Goal: Task Accomplishment & Management: Complete application form

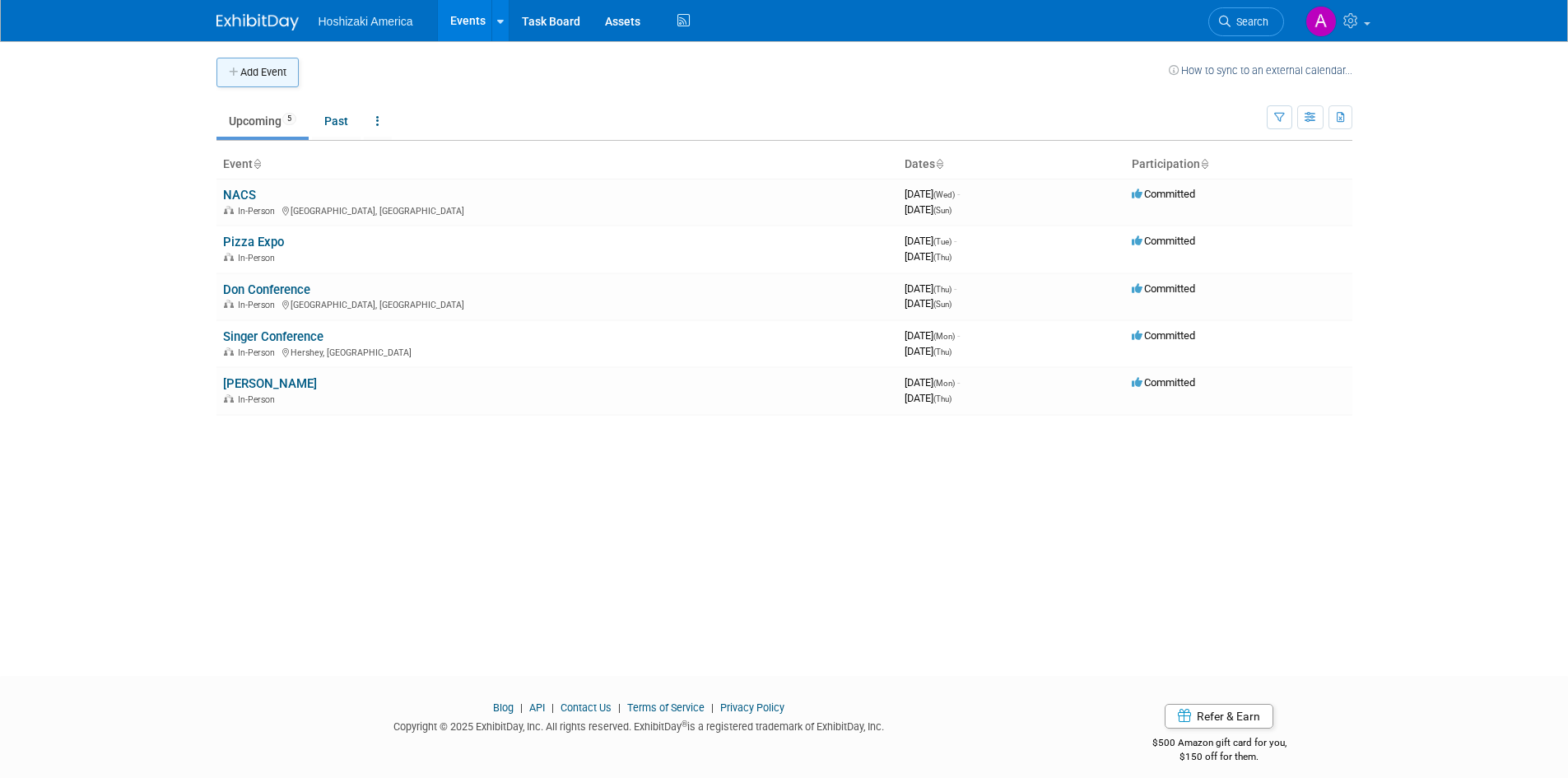
click at [263, 67] on button "Add Event" at bounding box center [257, 72] width 82 height 30
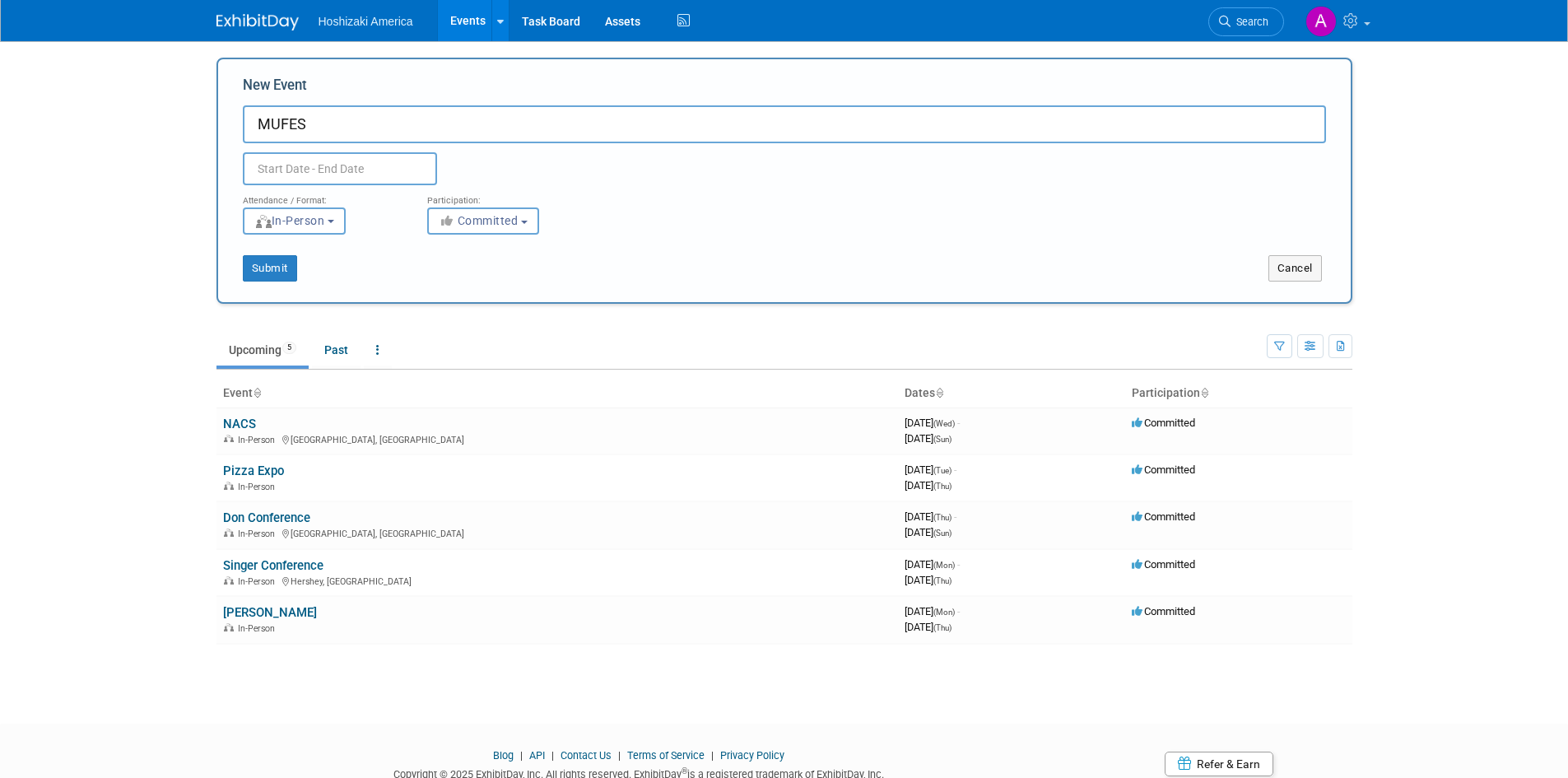
type input "MUFES"
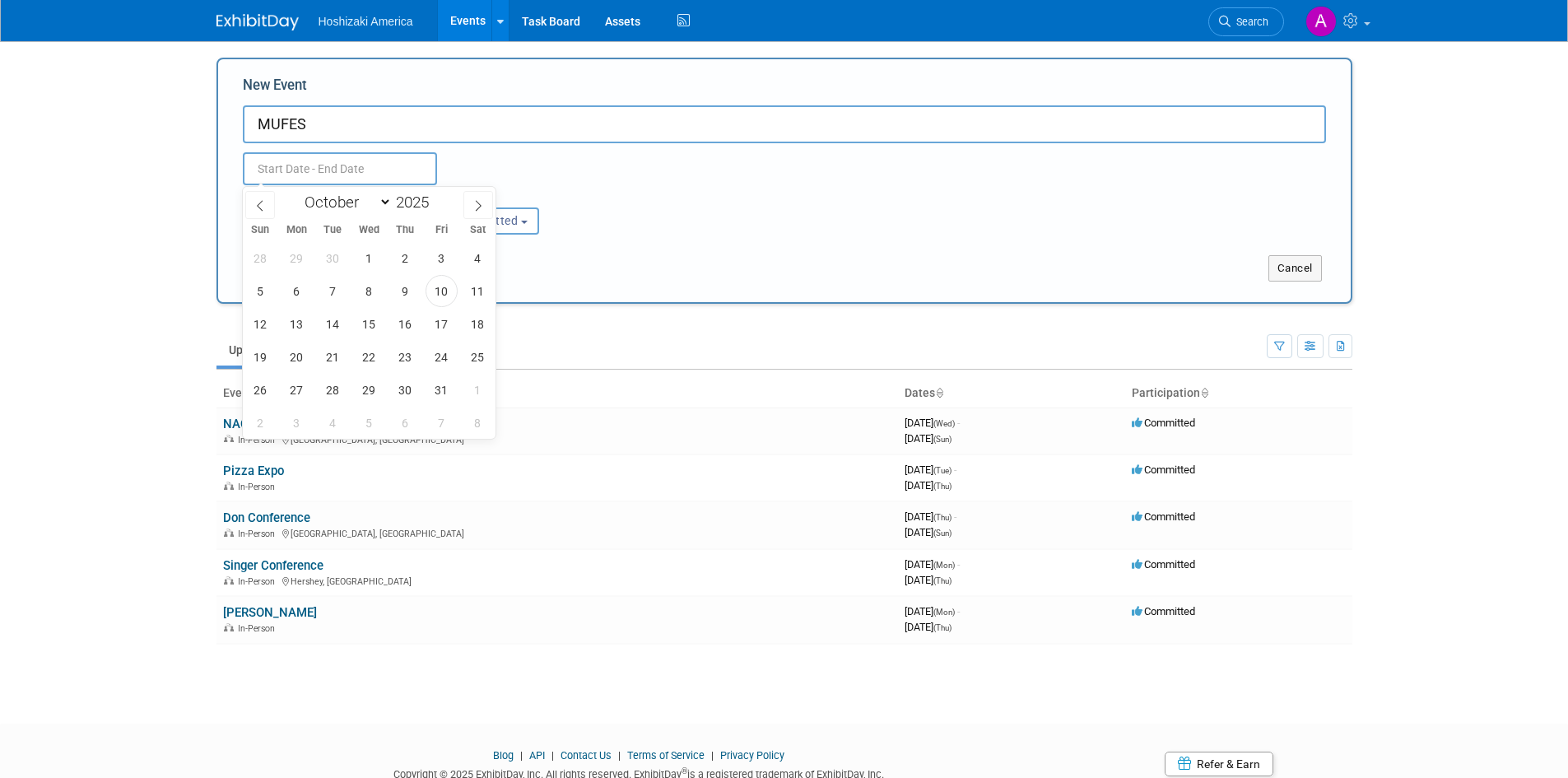
click at [318, 167] on input "text" at bounding box center [340, 169] width 195 height 33
click at [474, 211] on span at bounding box center [478, 205] width 30 height 28
select select "11"
click at [474, 211] on span at bounding box center [478, 205] width 30 height 28
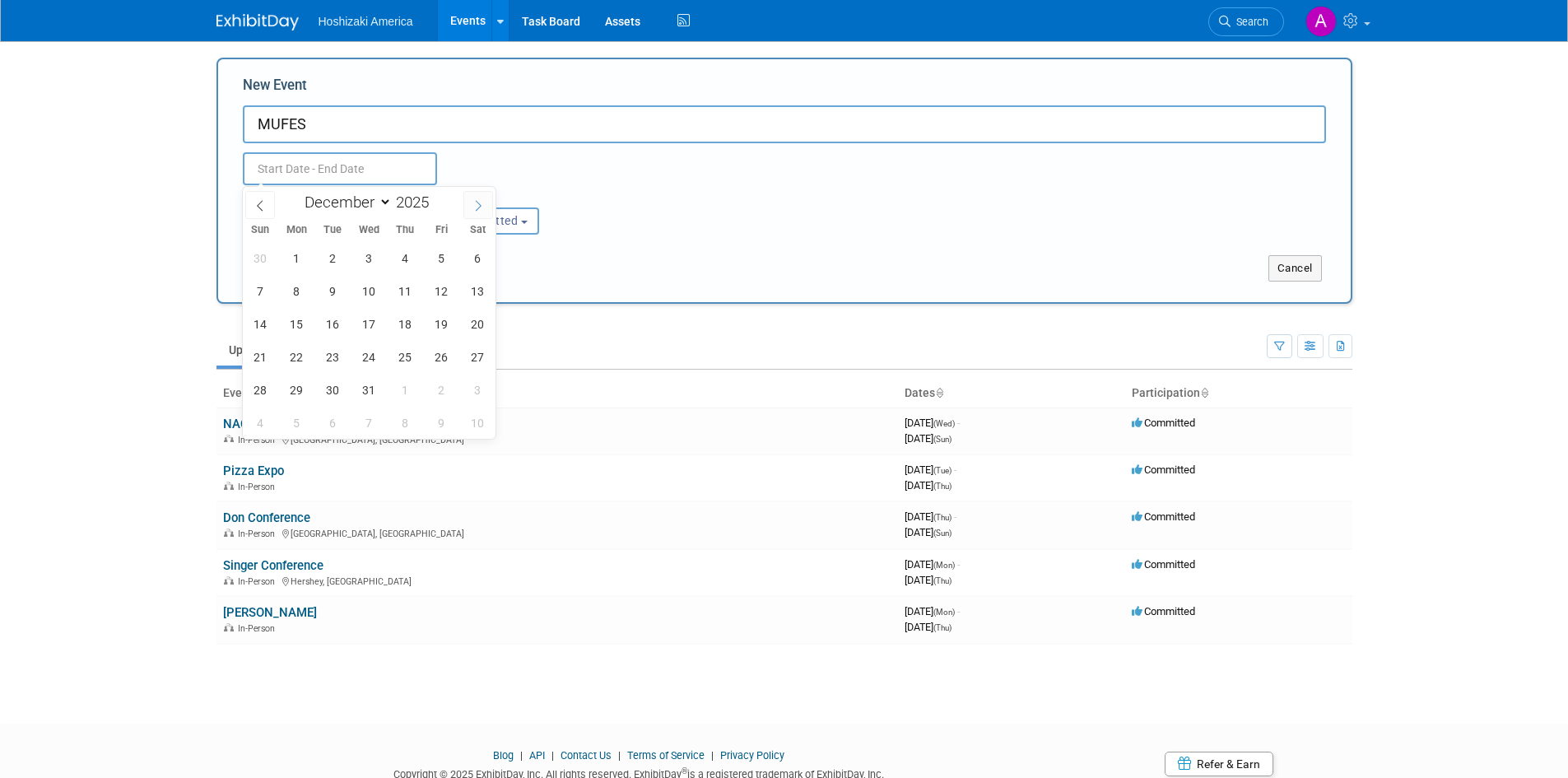
type input "2026"
click at [474, 211] on span at bounding box center [478, 205] width 30 height 28
select select "1"
click at [296, 257] on span "2" at bounding box center [296, 257] width 32 height 32
click at [363, 256] on span "4" at bounding box center [369, 257] width 32 height 32
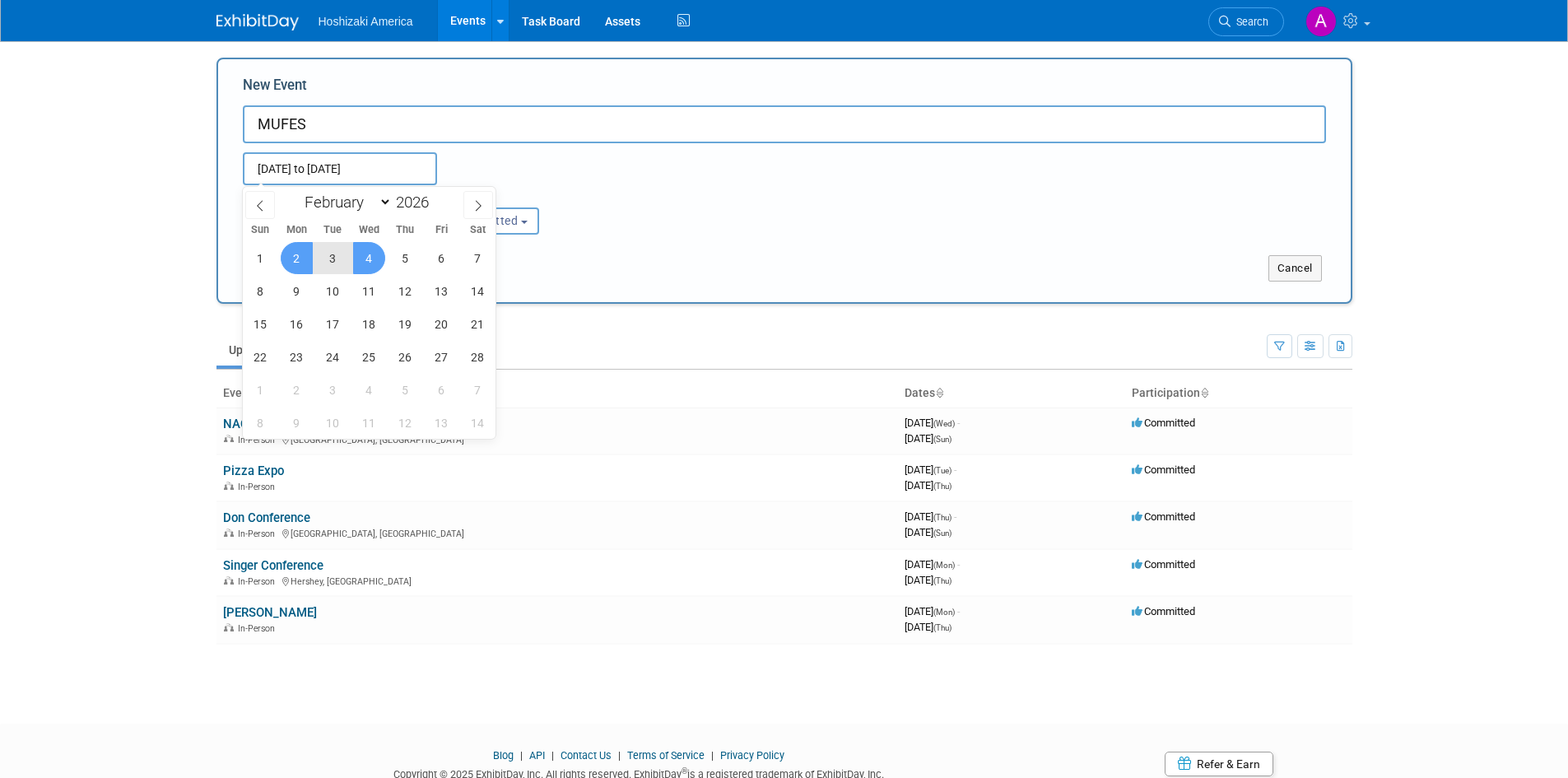
type input "Feb 2, 2026 to Feb 4, 2026"
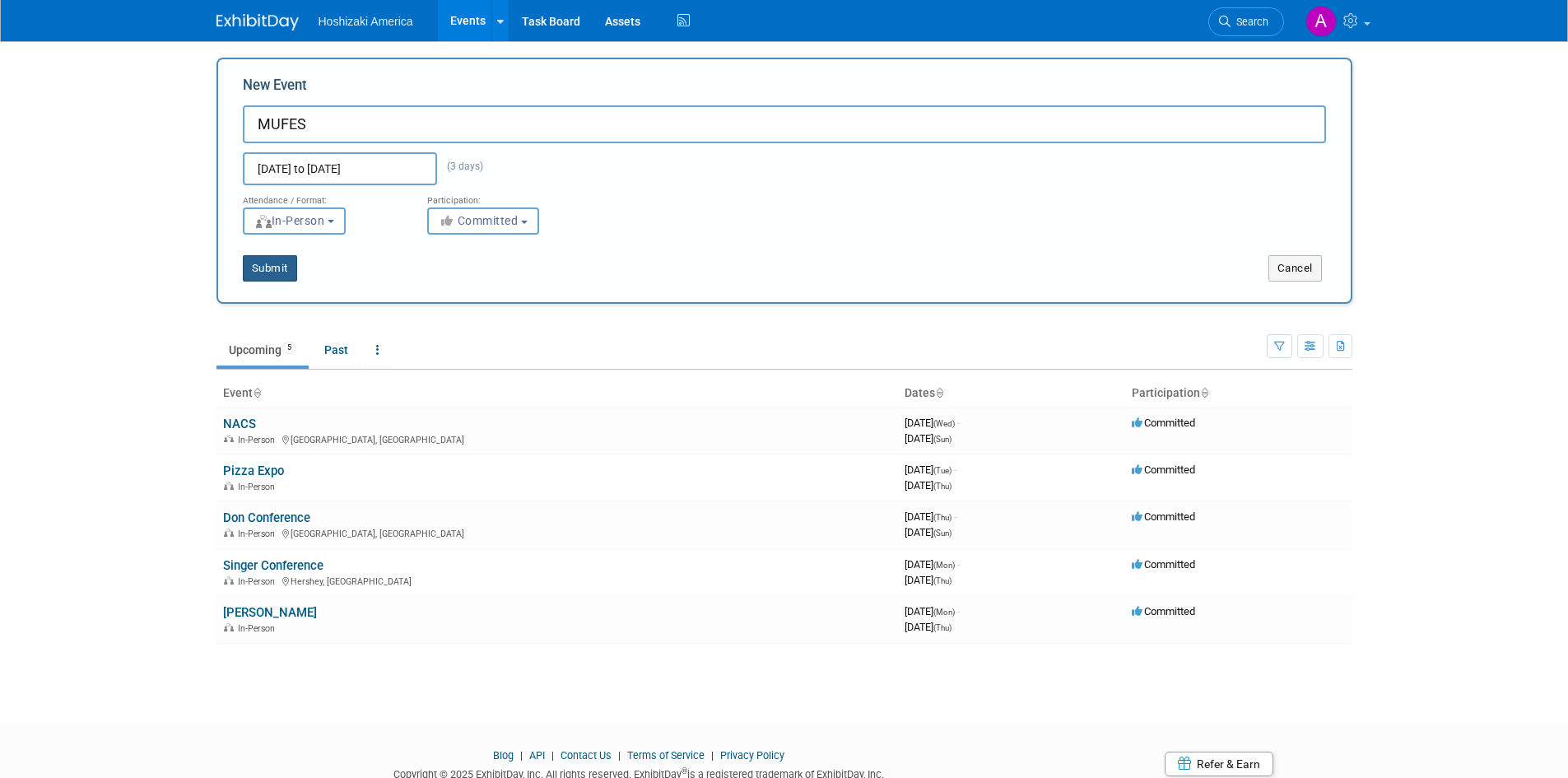
click at [263, 265] on button "Submit" at bounding box center [269, 269] width 54 height 27
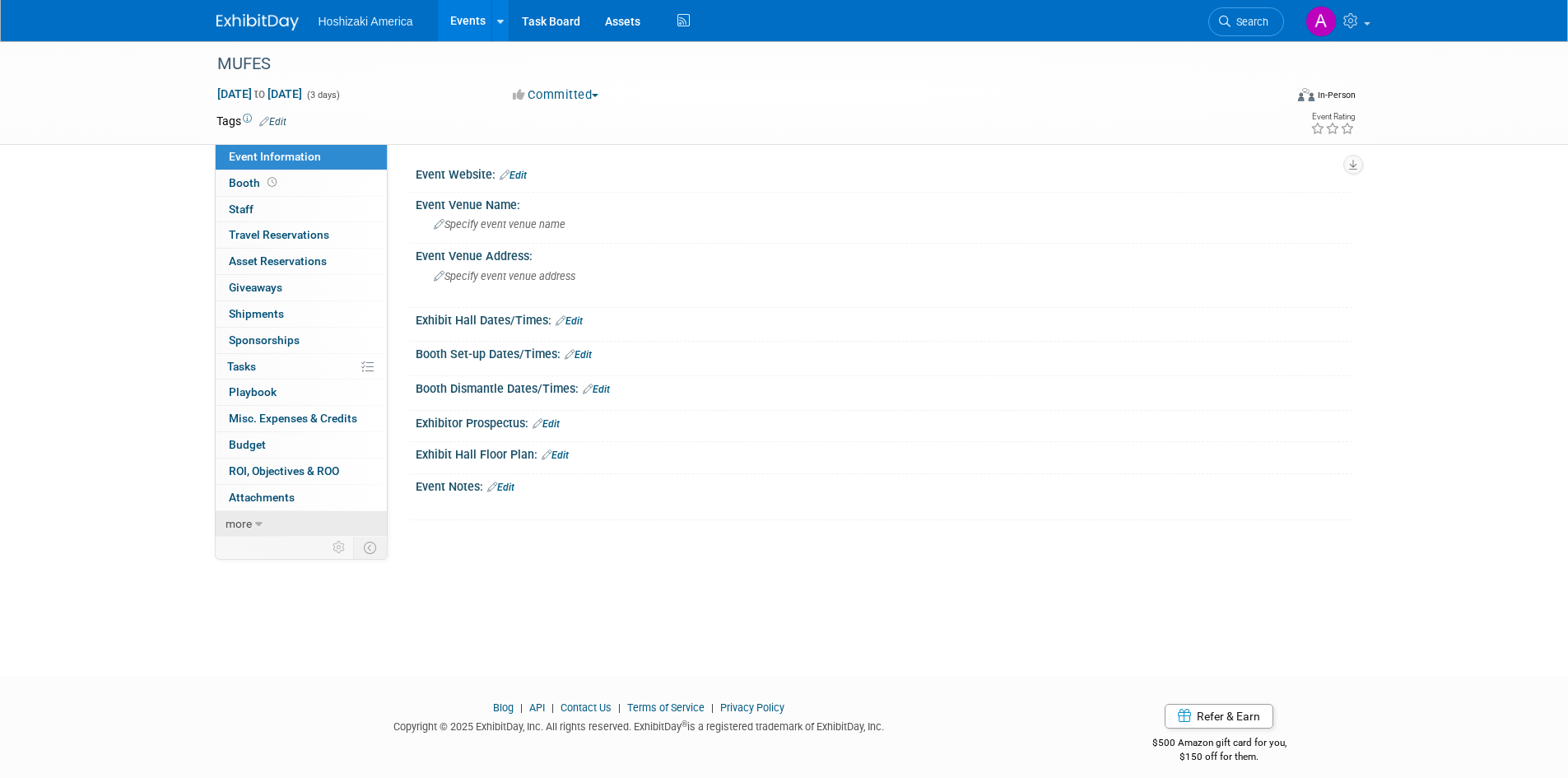
click at [249, 522] on span "more" at bounding box center [238, 523] width 27 height 13
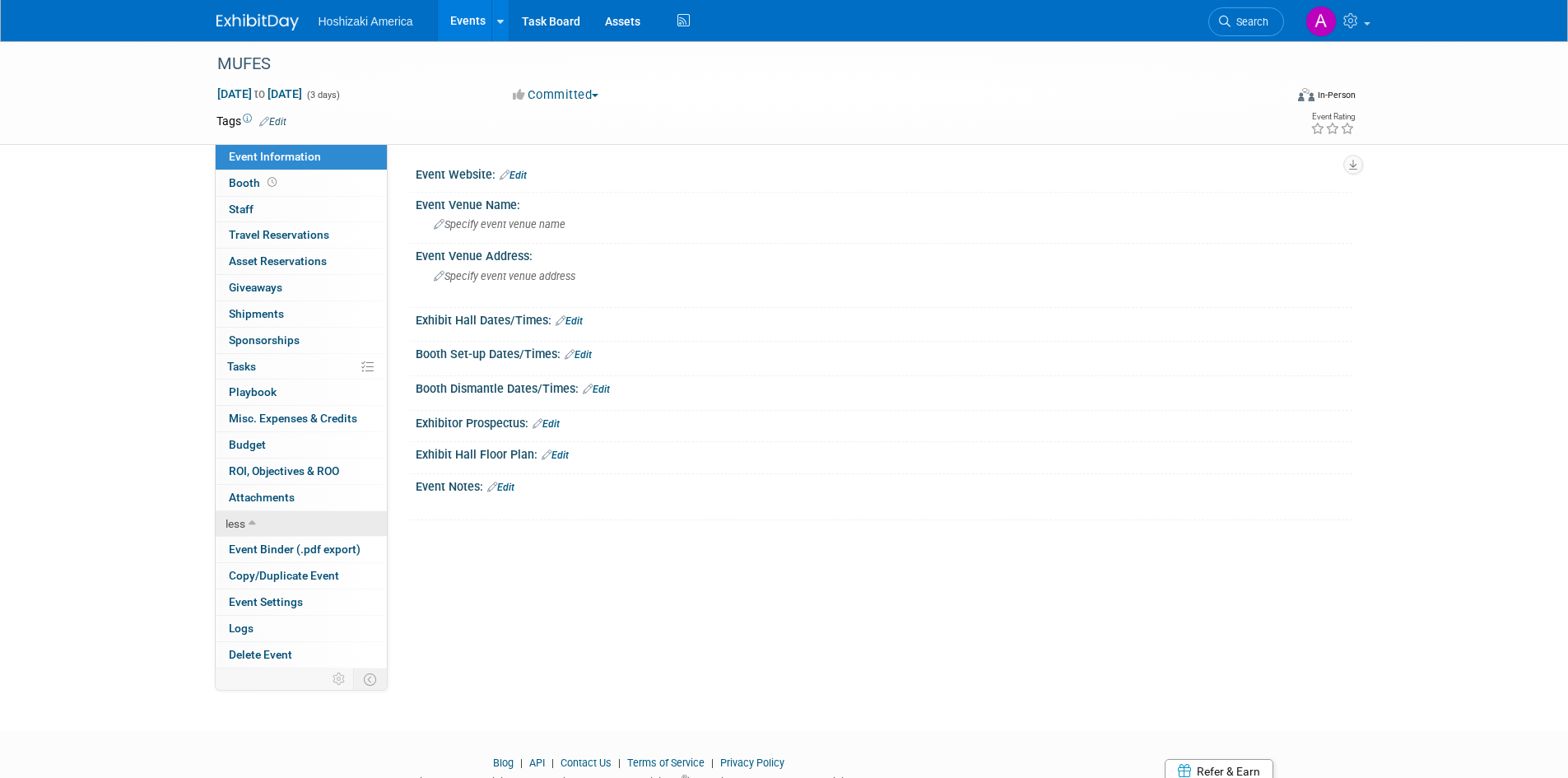
click at [249, 522] on icon at bounding box center [252, 524] width 7 height 11
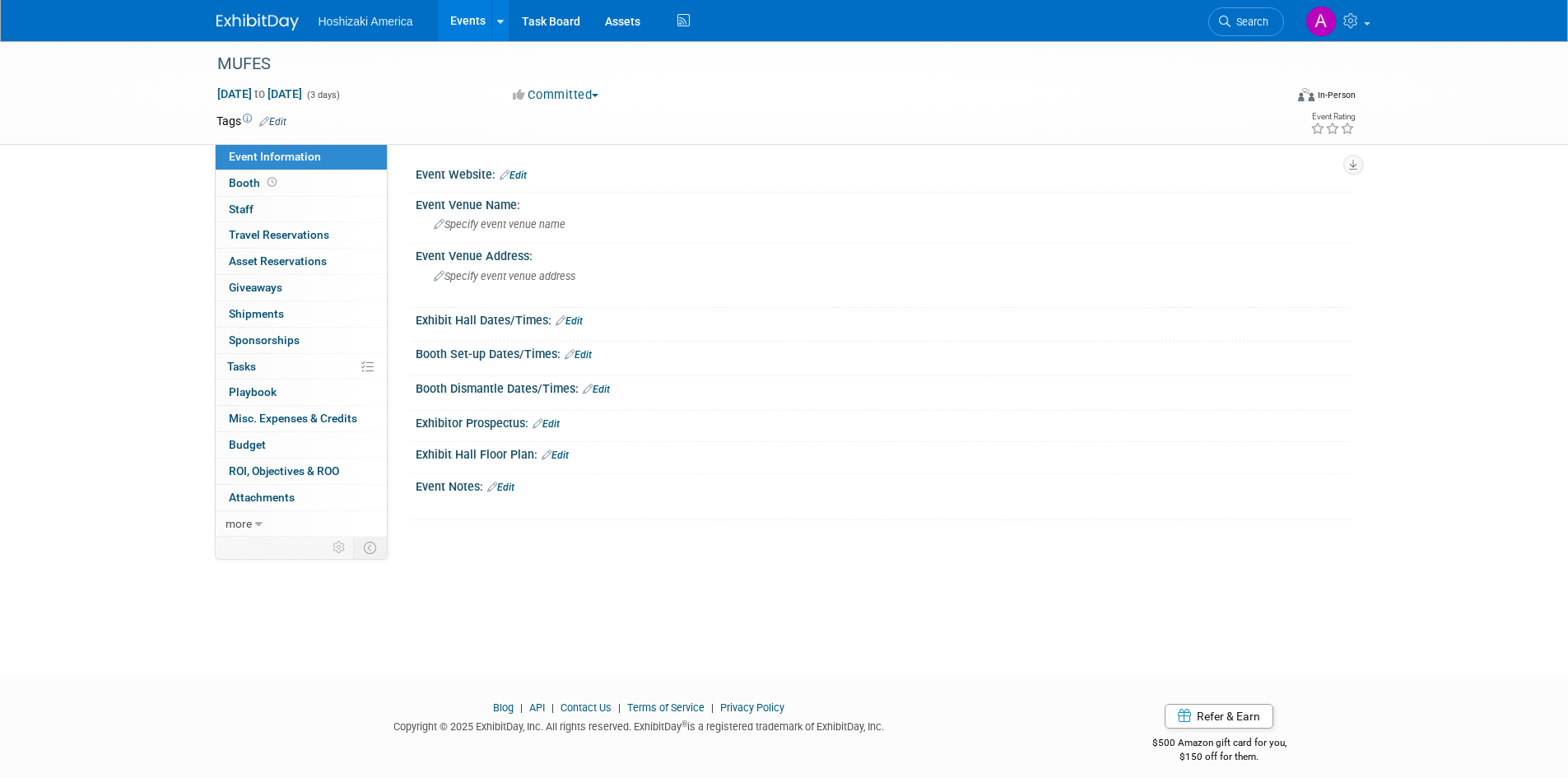
click at [473, 18] on link "Events" at bounding box center [468, 20] width 60 height 42
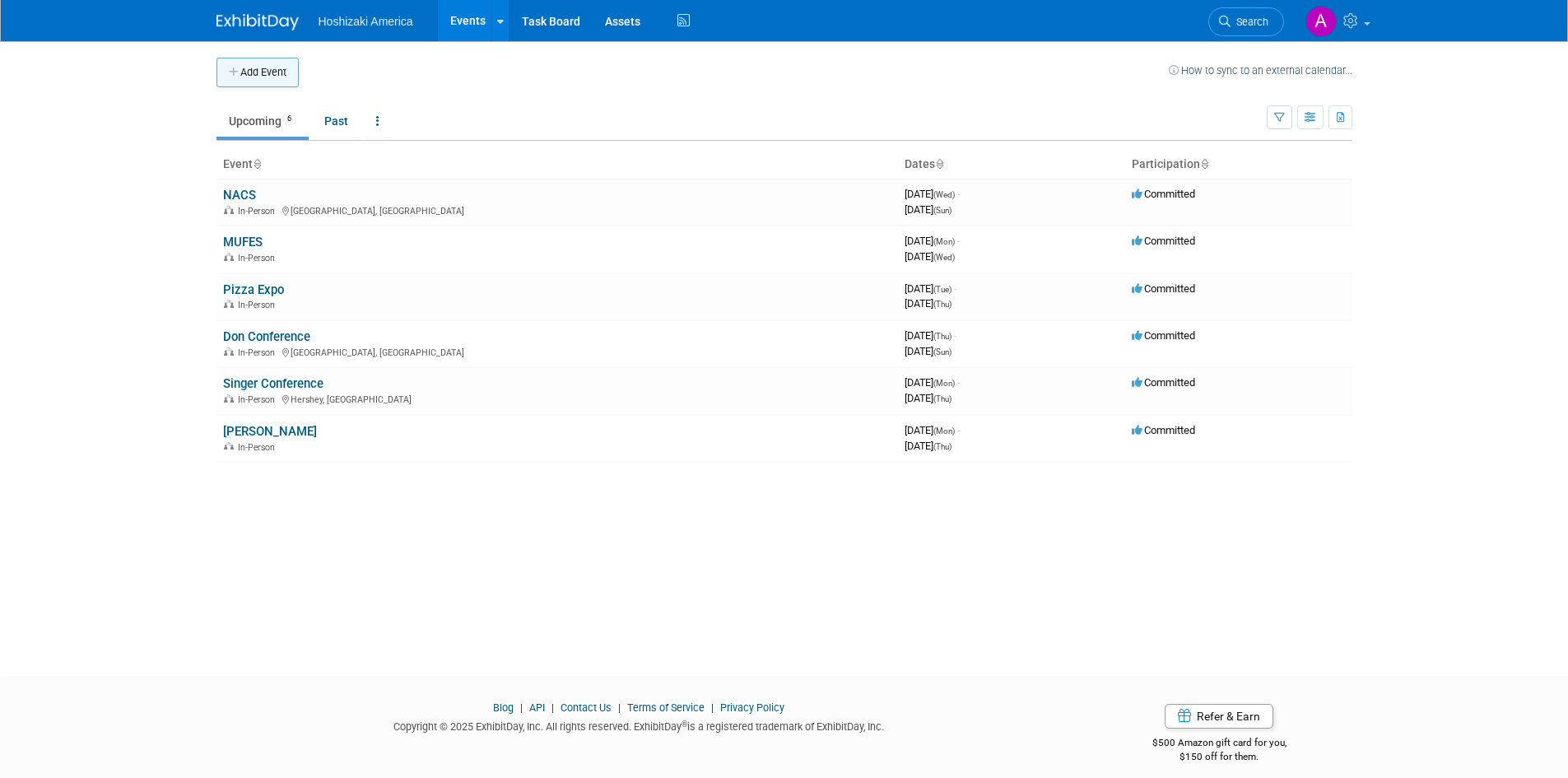
click at [270, 72] on button "Add Event" at bounding box center [257, 72] width 82 height 30
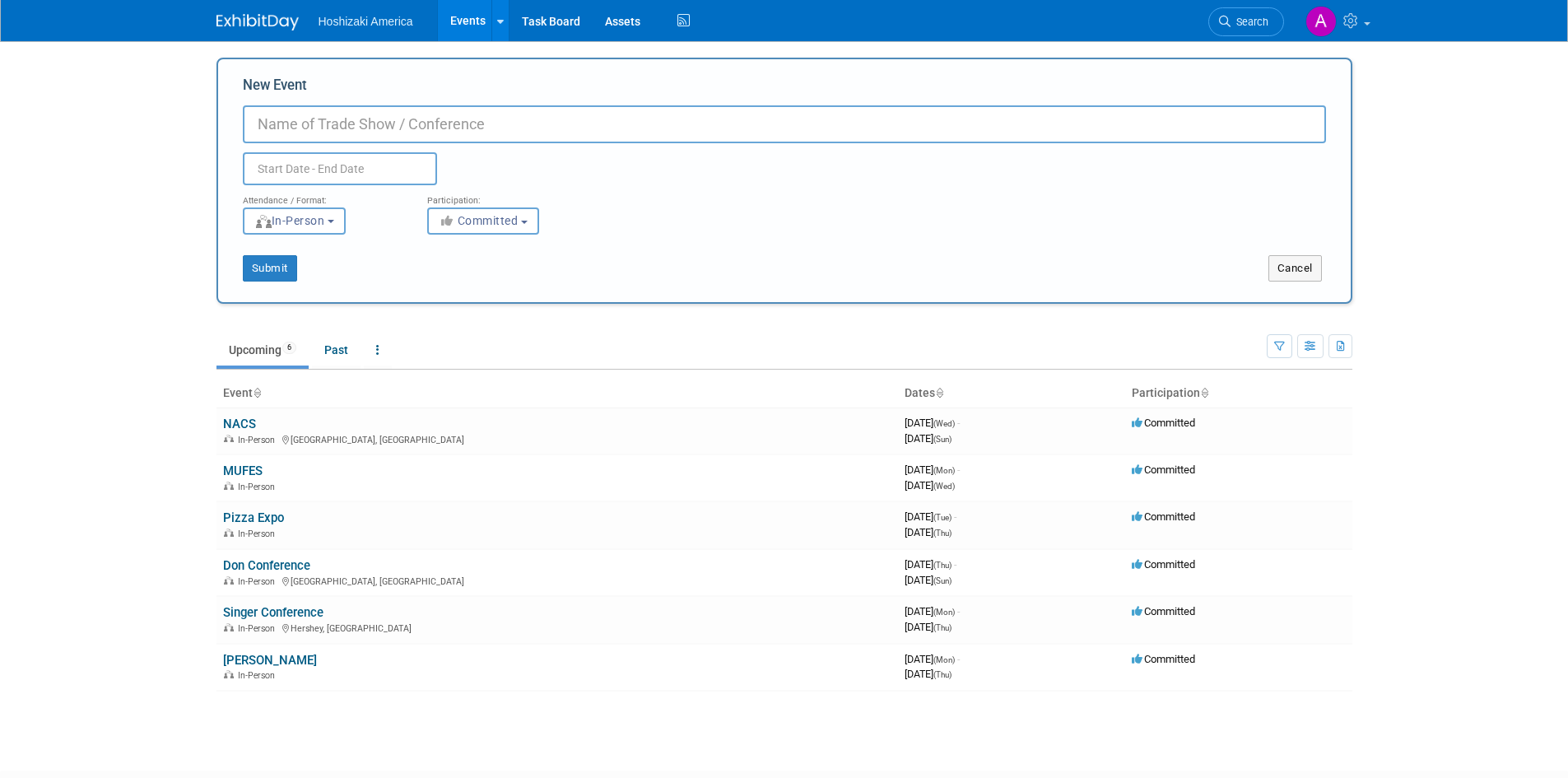
click at [356, 122] on input "New Event" at bounding box center [784, 124] width 1083 height 38
paste input "Health Industry Distributors Association (HIDA)"
type input "Health Industry Distributors Association (HIDA)"
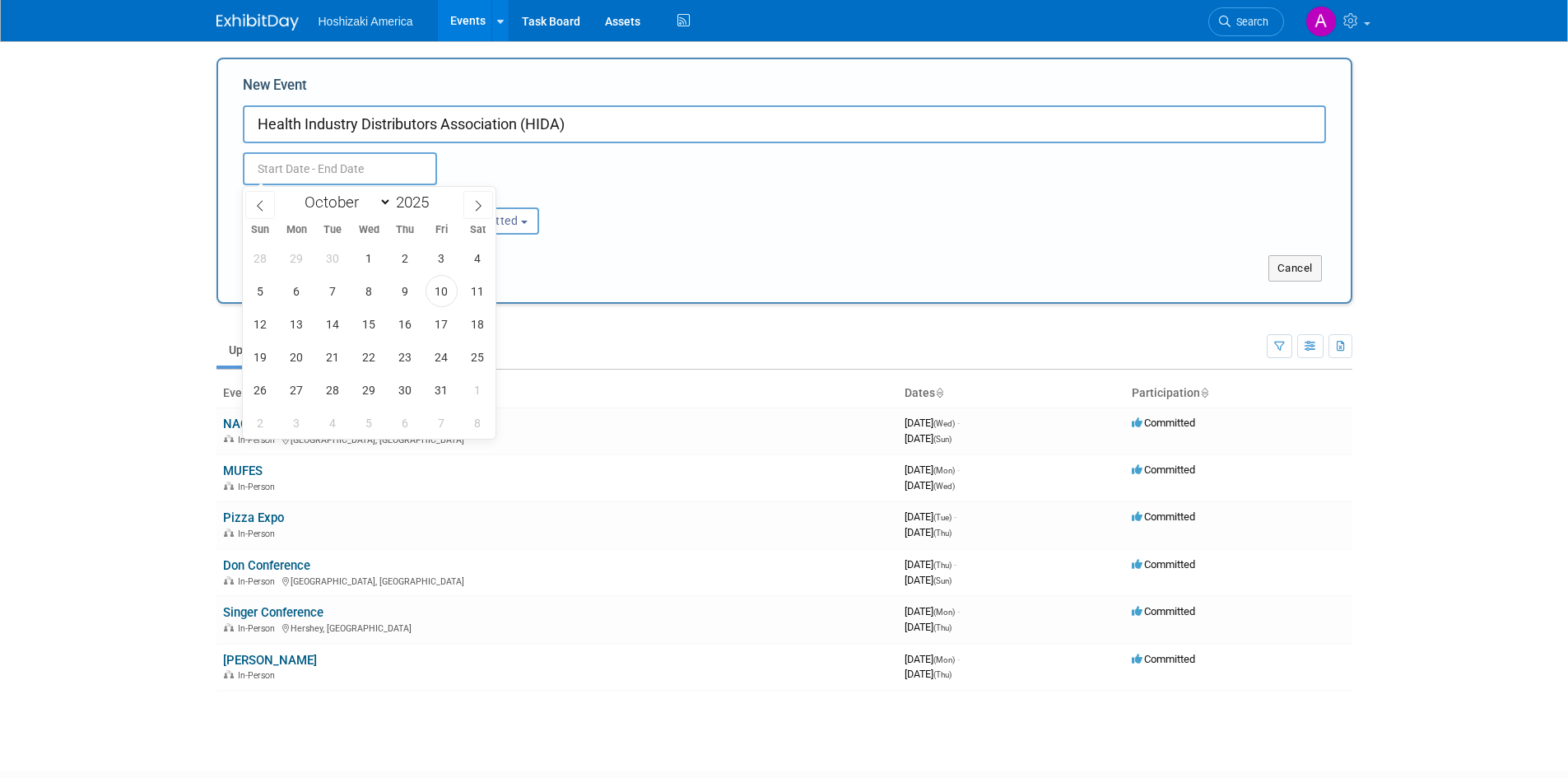
click at [354, 171] on input "text" at bounding box center [340, 169] width 195 height 33
click at [477, 201] on icon at bounding box center [478, 206] width 11 height 11
select select "11"
click at [477, 201] on icon at bounding box center [478, 206] width 11 height 11
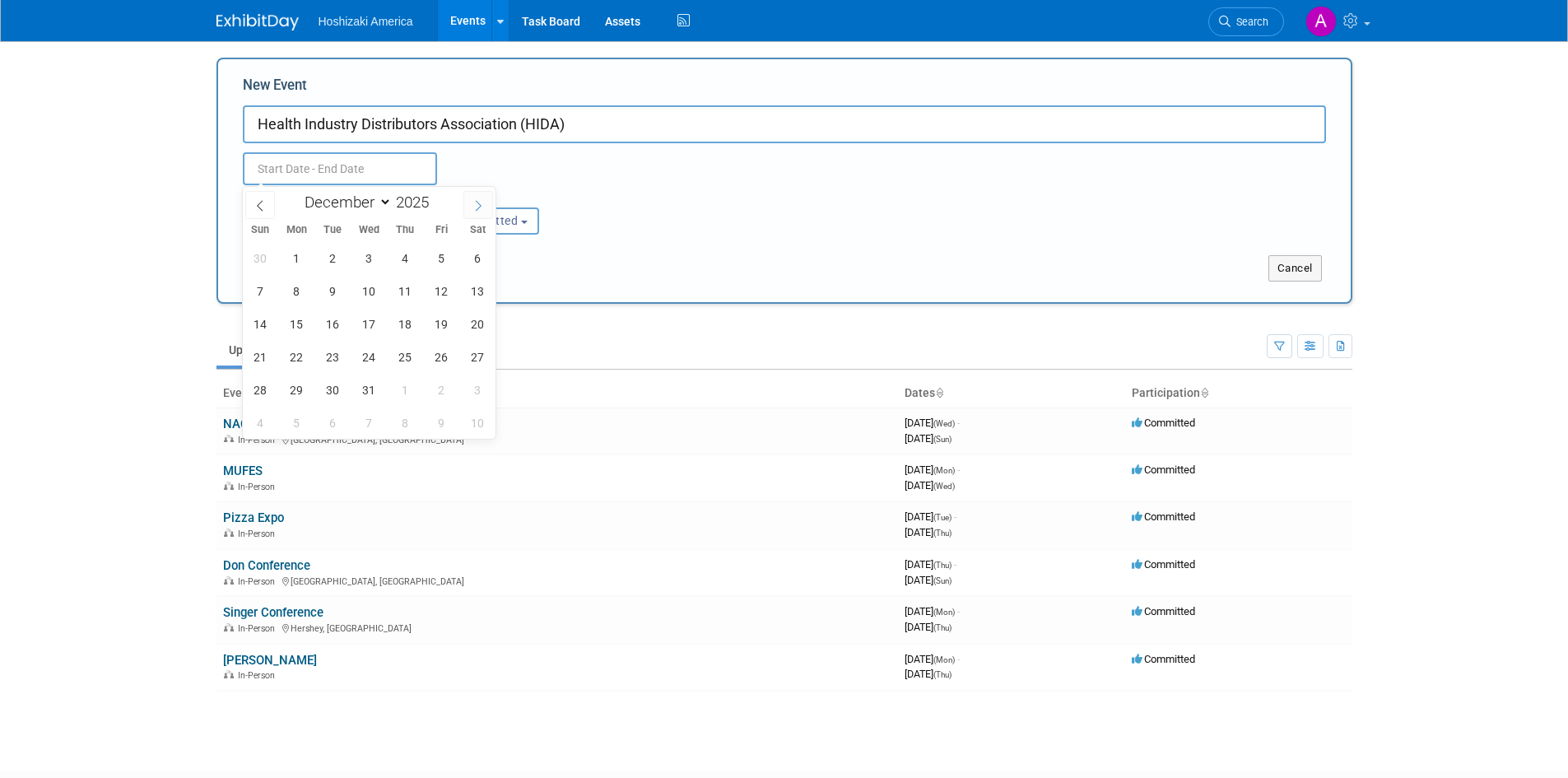
type input "2026"
click at [477, 201] on icon at bounding box center [478, 206] width 11 height 11
select select "1"
click at [299, 299] on span "9" at bounding box center [296, 291] width 32 height 32
click at [358, 291] on span "11" at bounding box center [369, 291] width 32 height 32
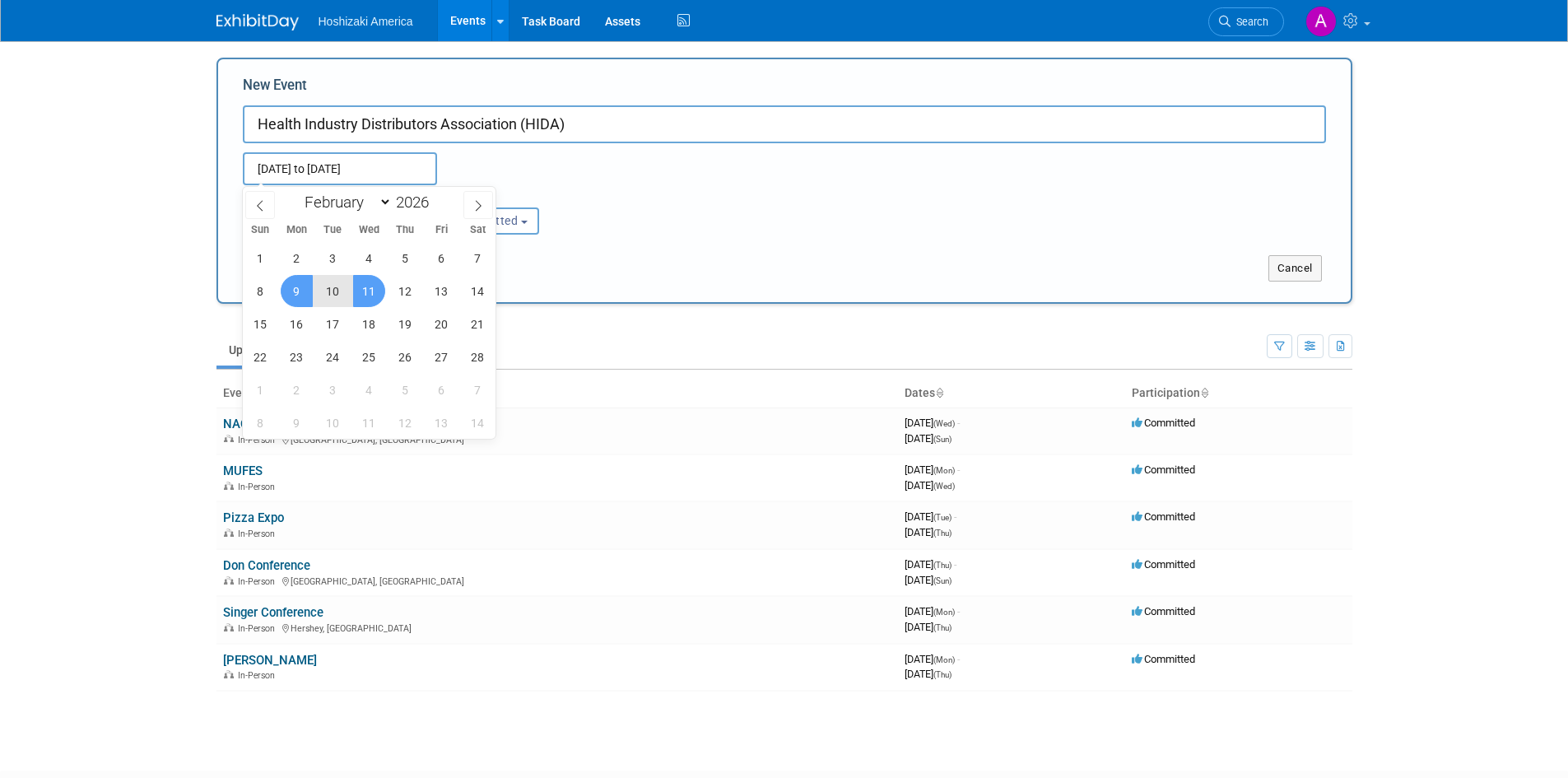
type input "Feb 9, 2026 to Feb 11, 2026"
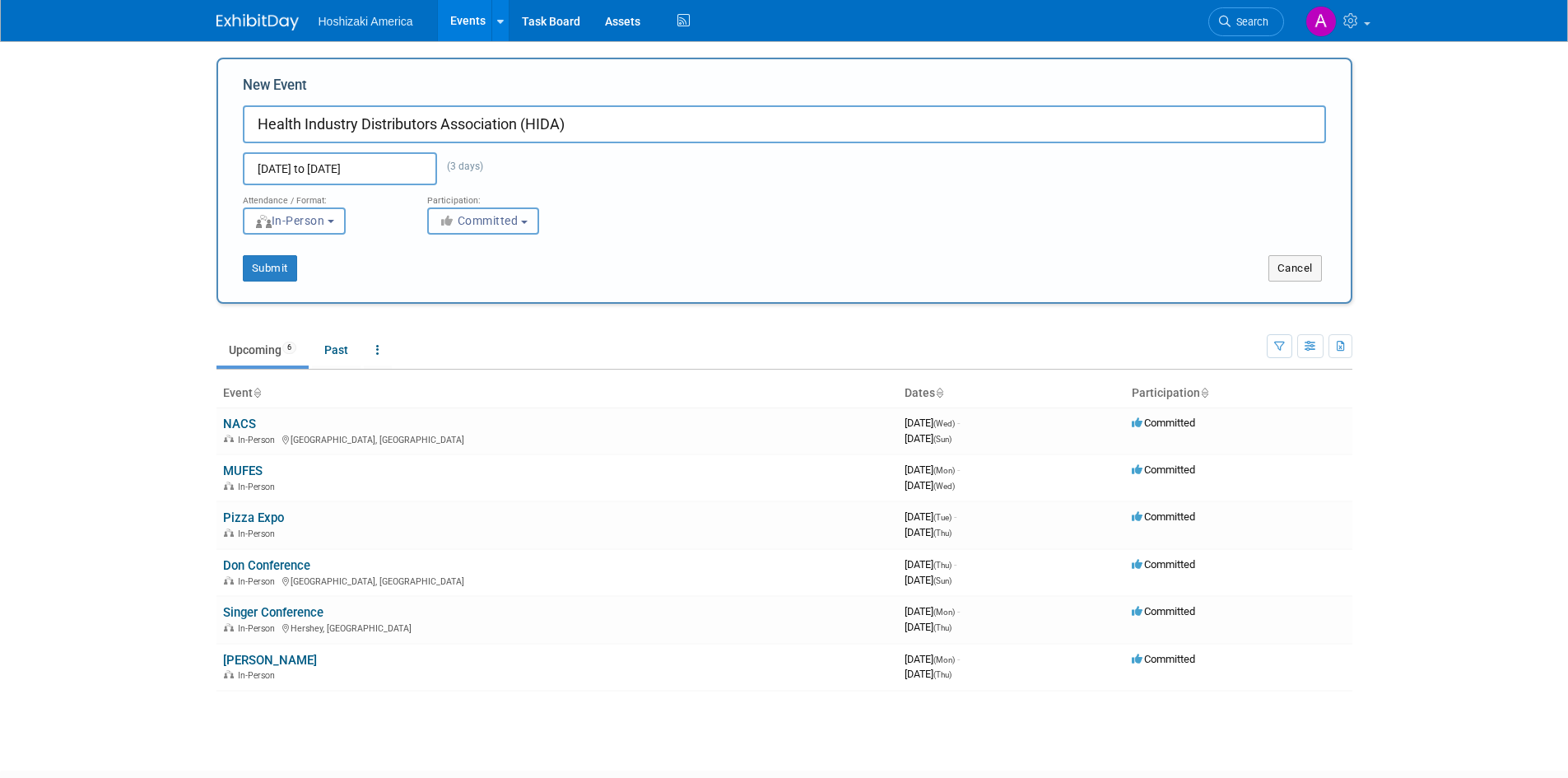
click at [471, 214] on span "Committed" at bounding box center [478, 221] width 80 height 13
click at [479, 287] on label "Considering" at bounding box center [491, 282] width 109 height 21
click at [443, 287] on input "Considering" at bounding box center [437, 284] width 11 height 11
select select "2"
click at [259, 270] on button "Submit" at bounding box center [269, 269] width 54 height 27
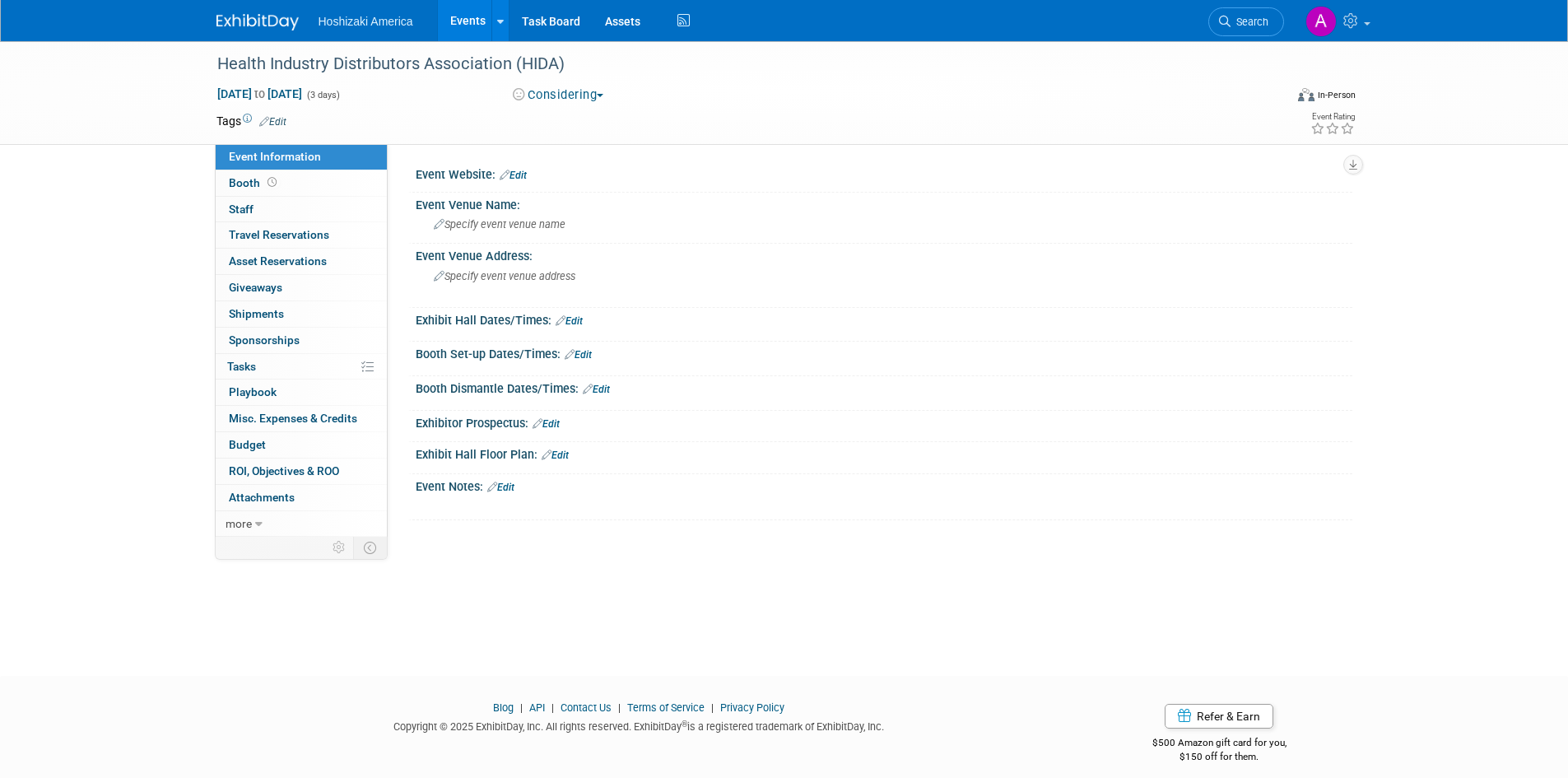
click at [468, 25] on link "Events" at bounding box center [468, 20] width 60 height 42
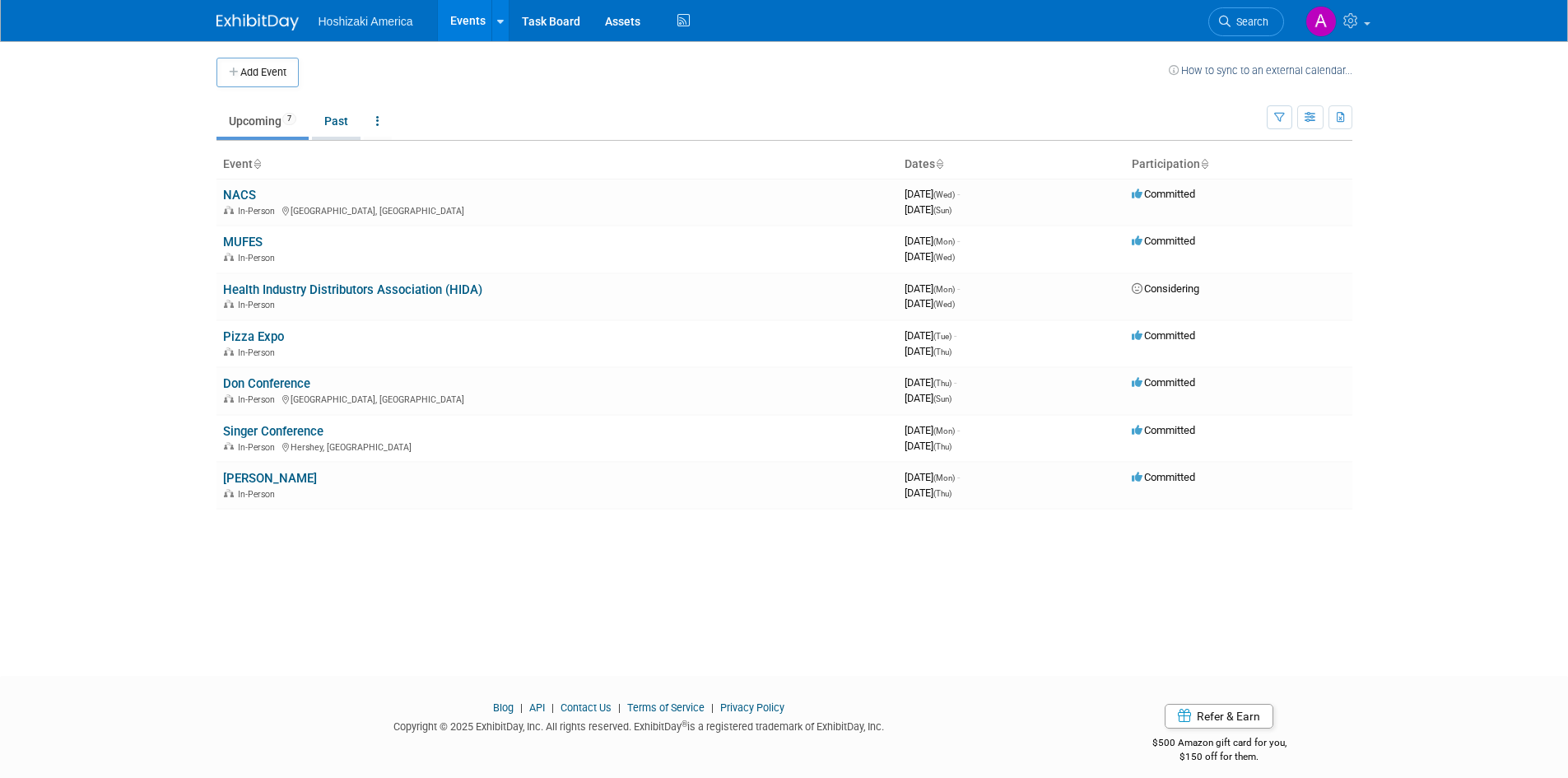
click at [341, 127] on link "Past" at bounding box center [336, 121] width 49 height 31
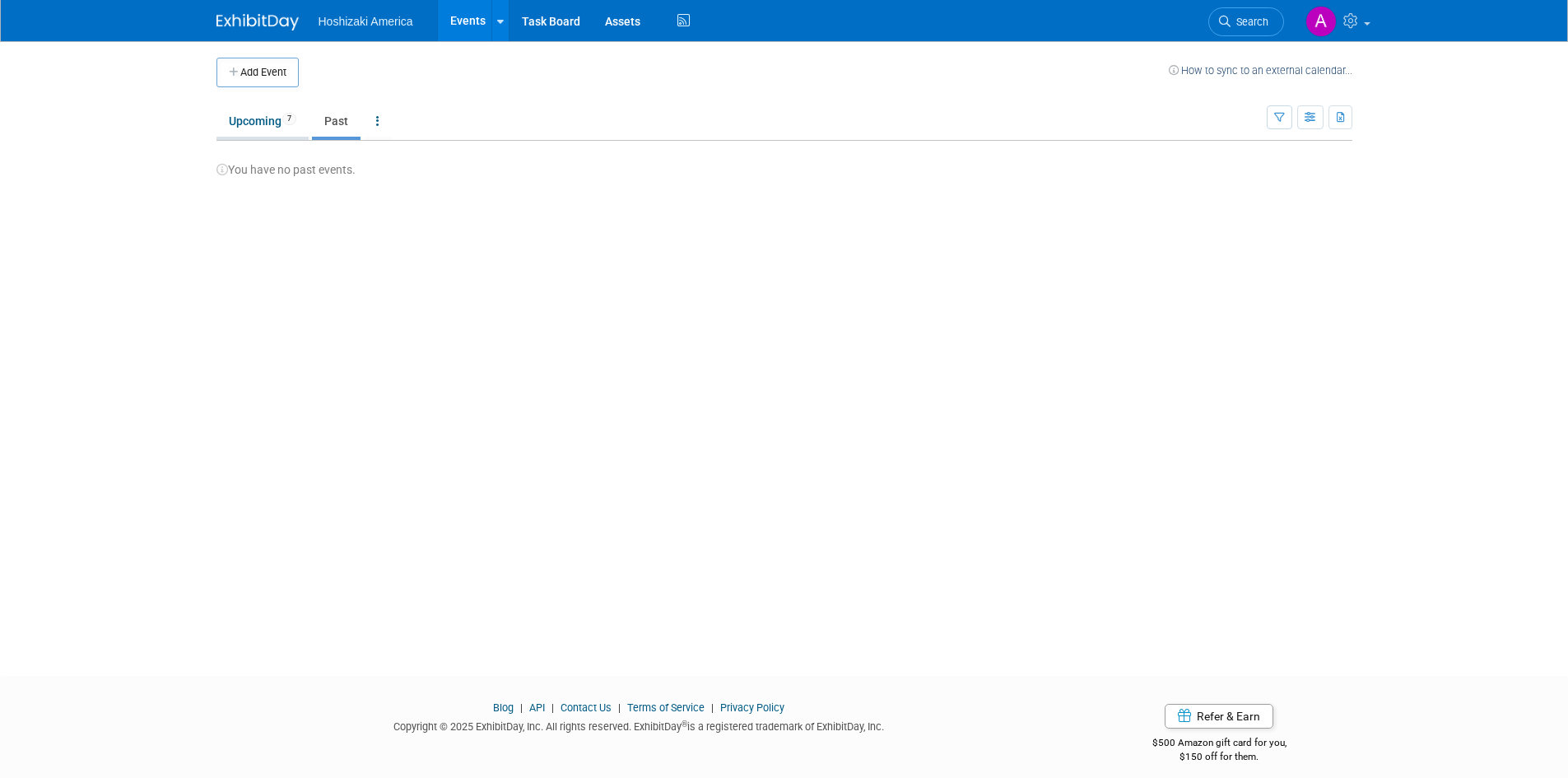
click at [256, 126] on link "Upcoming 7" at bounding box center [263, 121] width 92 height 31
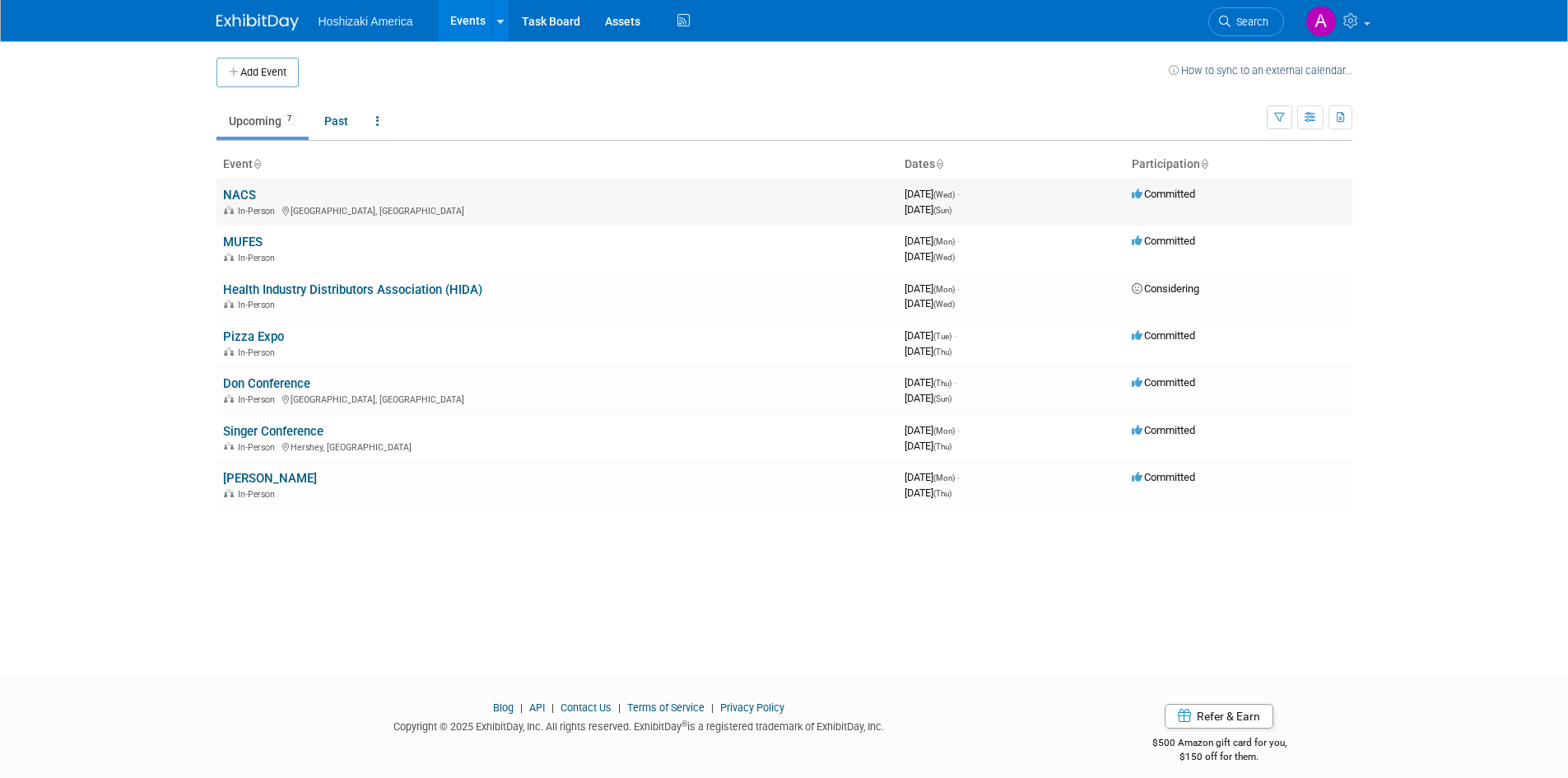
click at [245, 191] on link "NACS" at bounding box center [240, 195] width 33 height 15
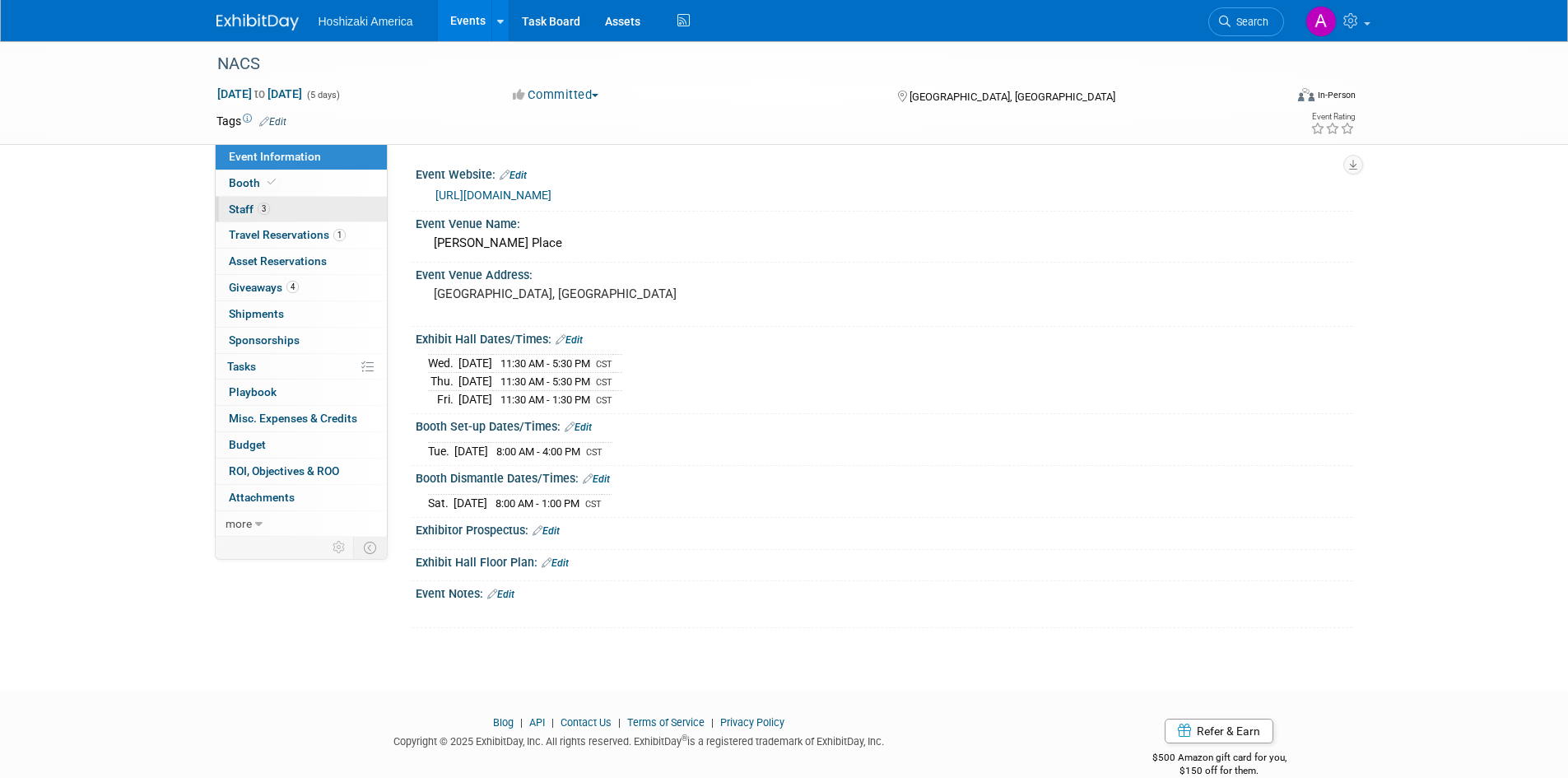
click at [243, 211] on span "Staff 3" at bounding box center [249, 209] width 42 height 13
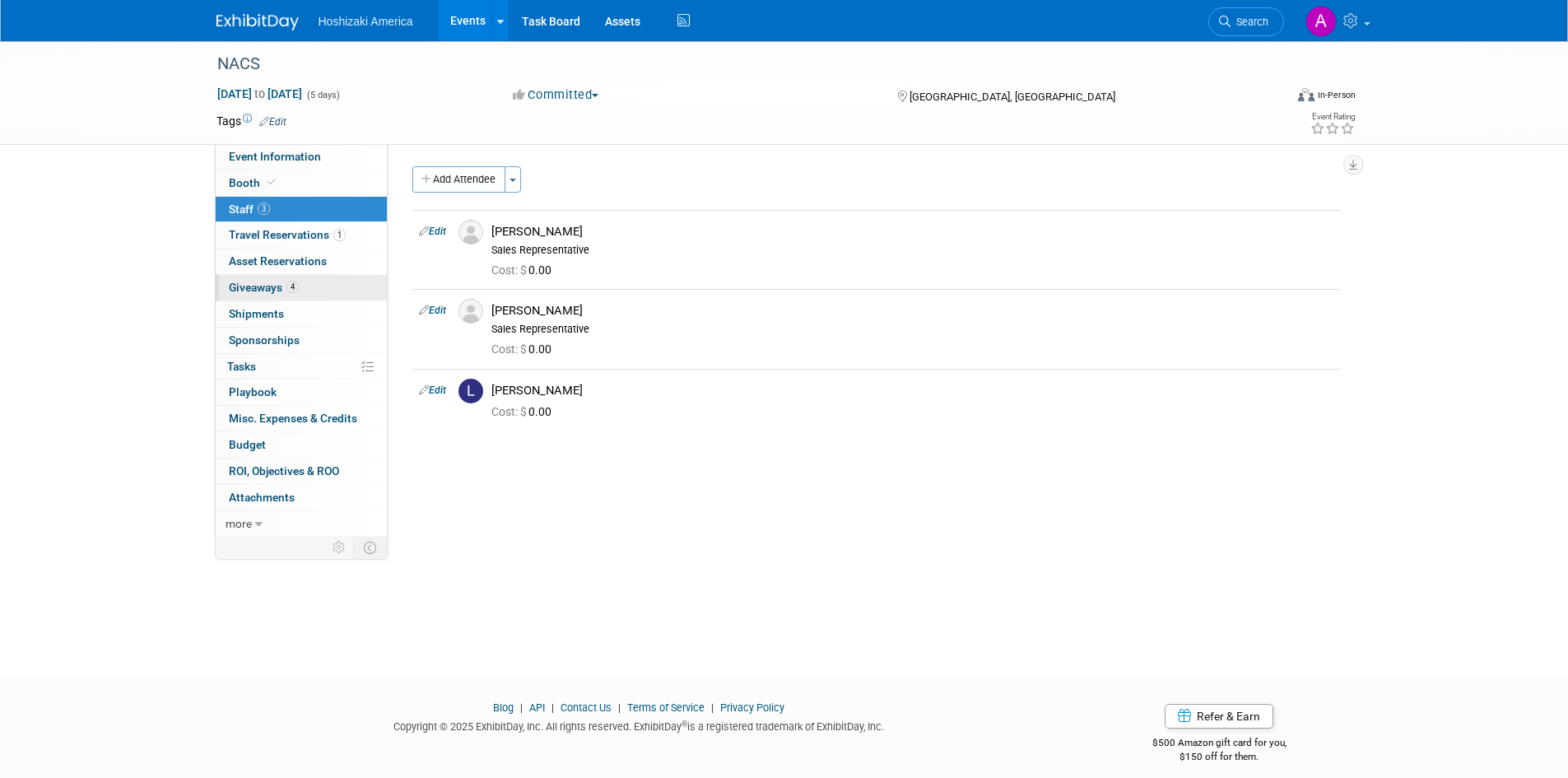
click at [275, 281] on span "Giveaways 4" at bounding box center [264, 287] width 70 height 13
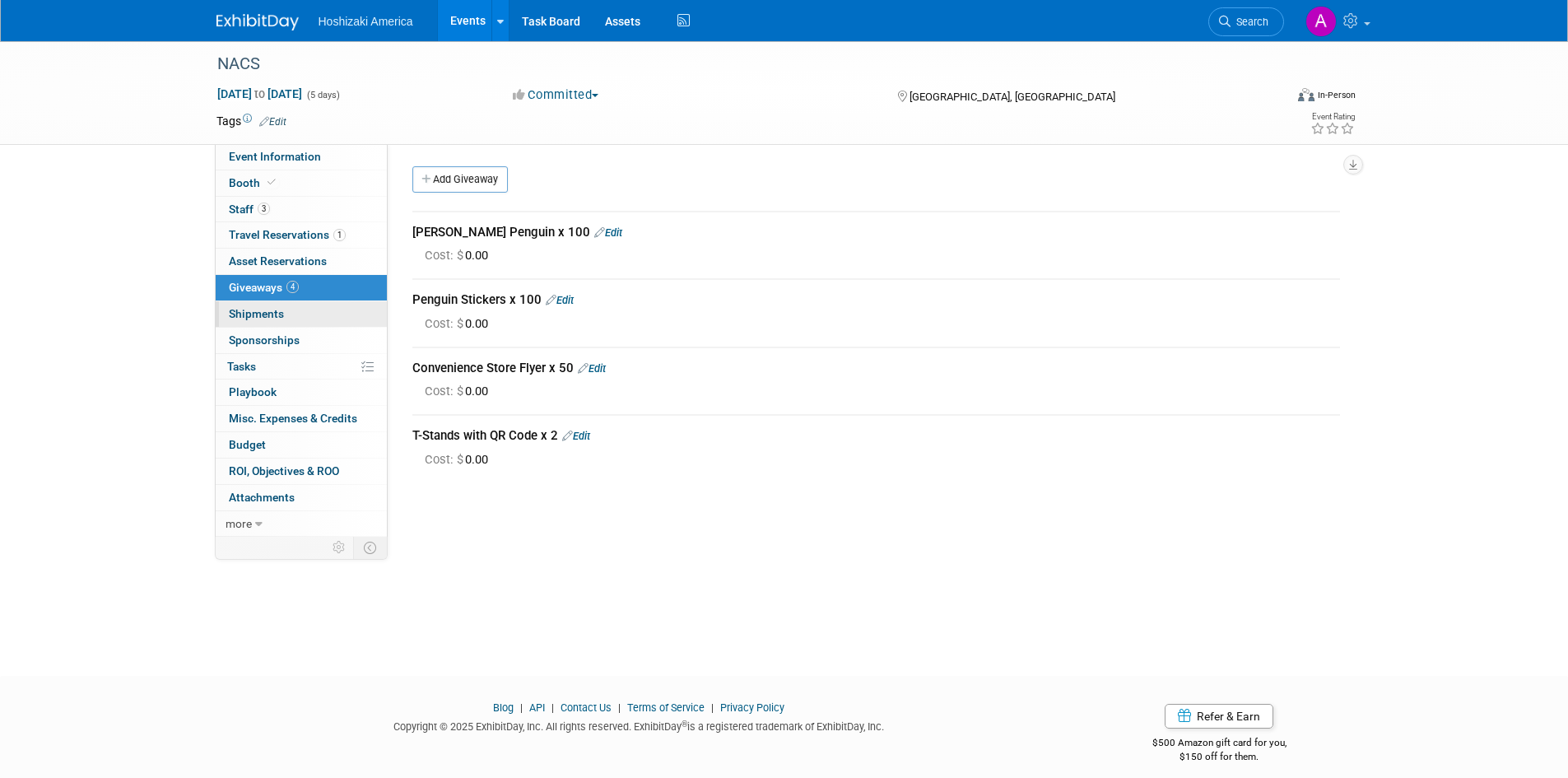
click at [289, 312] on link "0 Shipments 0" at bounding box center [302, 314] width 172 height 26
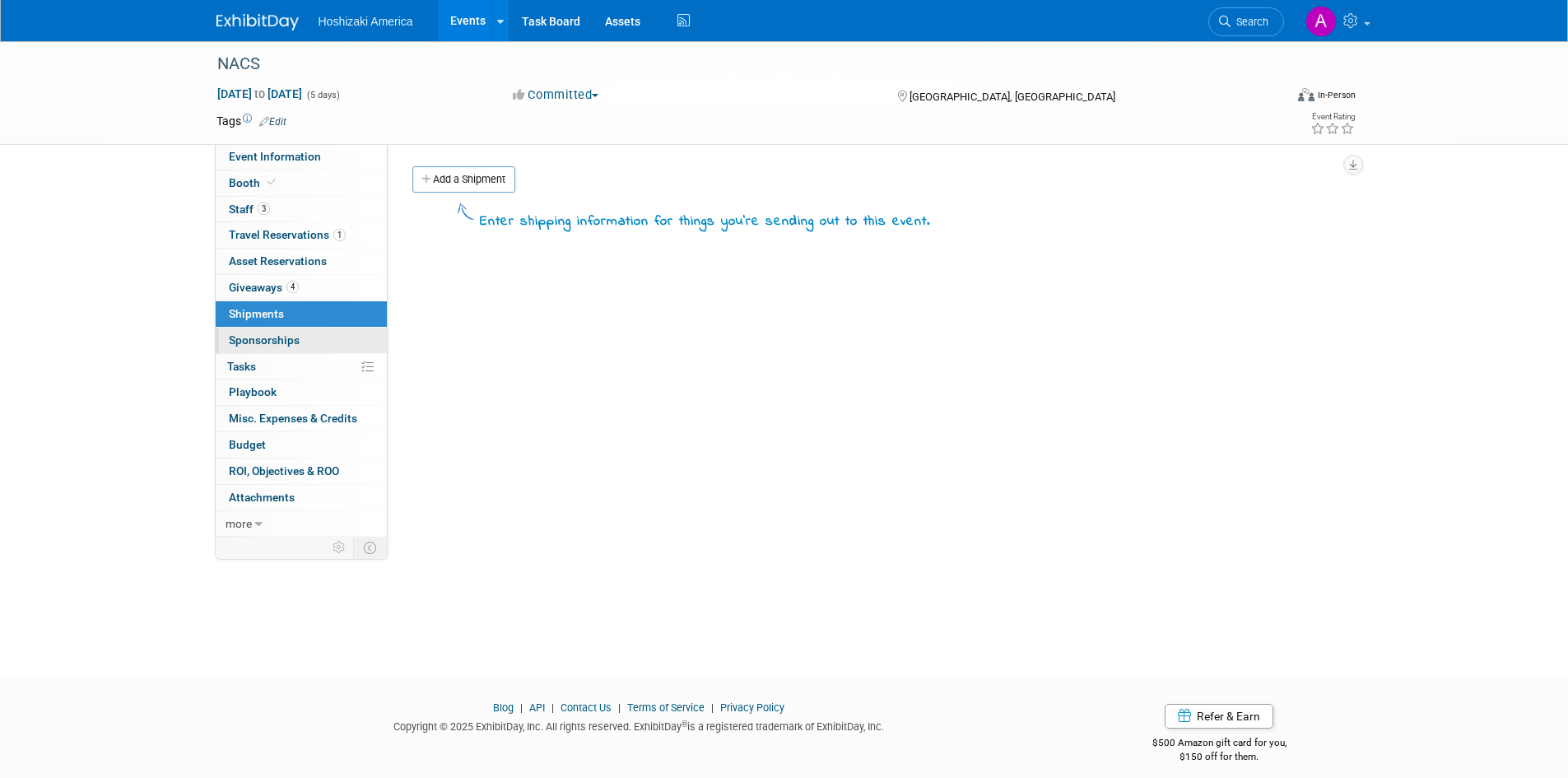
click at [256, 340] on span "Sponsorships 0" at bounding box center [264, 340] width 71 height 13
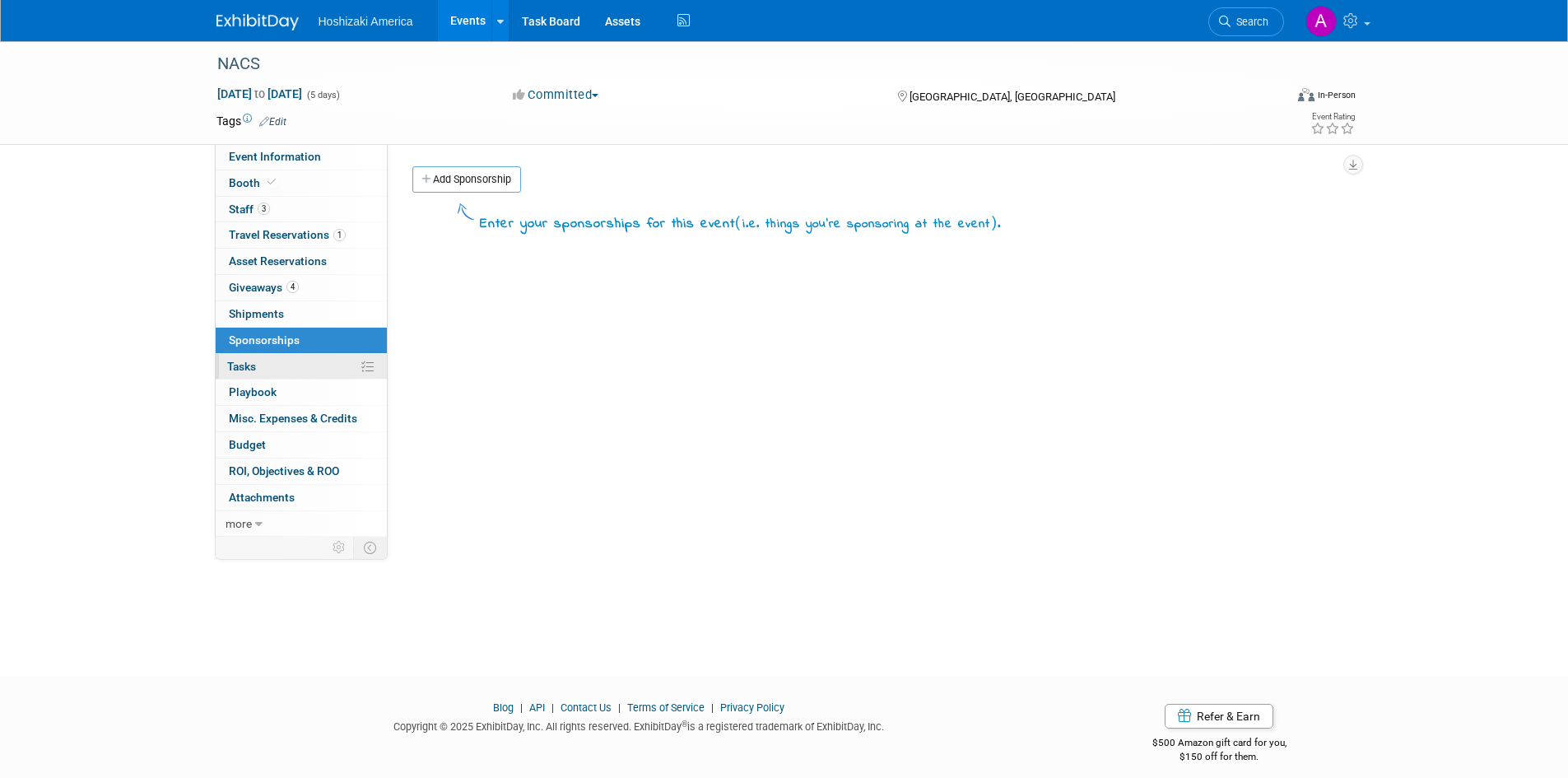
click at [255, 368] on span "Tasks 0%" at bounding box center [241, 366] width 29 height 13
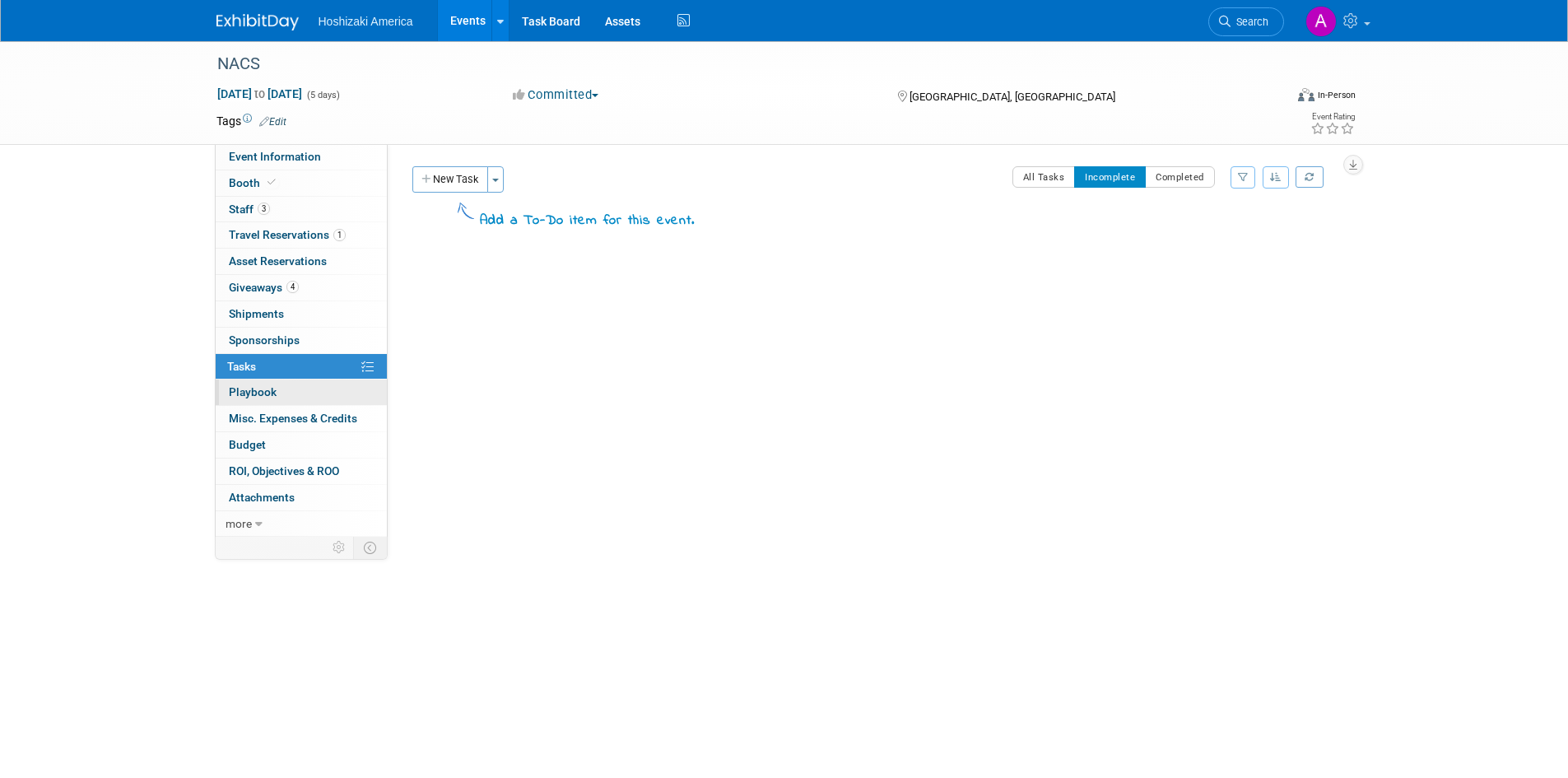
click at [255, 394] on span "Playbook 0" at bounding box center [253, 391] width 48 height 13
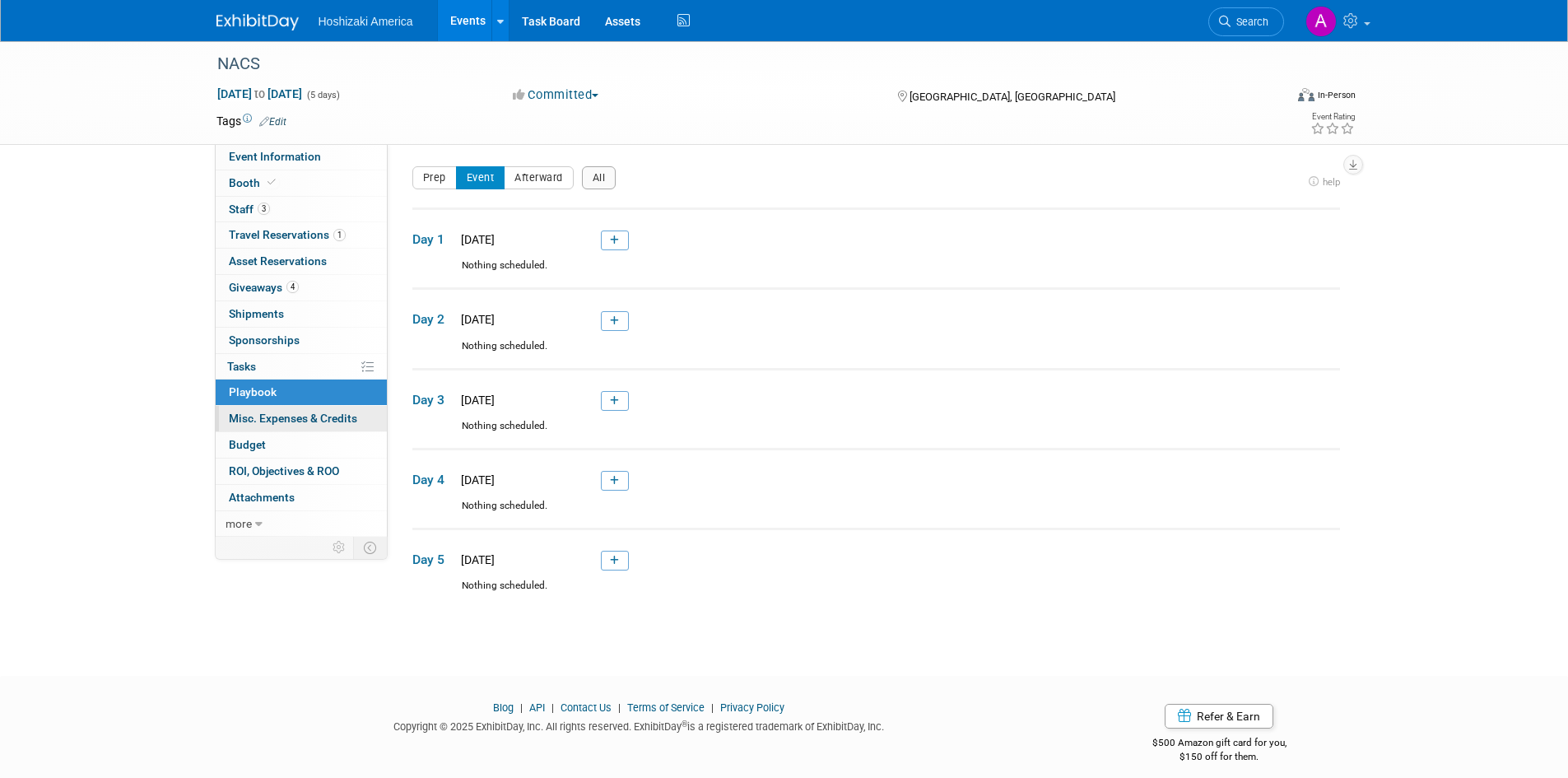
click at [268, 423] on span "Misc. Expenses & Credits 0" at bounding box center [293, 418] width 128 height 13
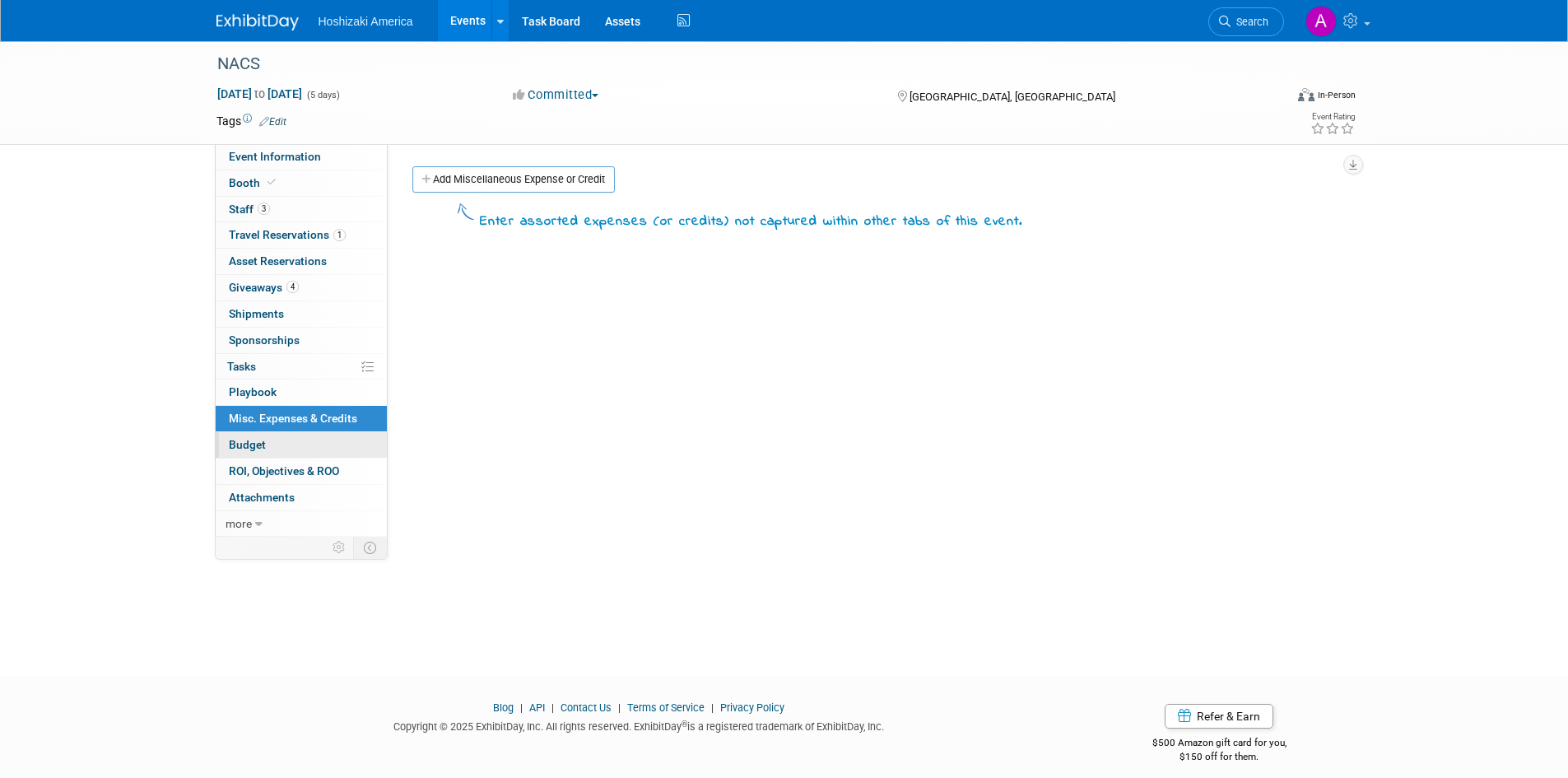
click at [256, 446] on span "Budget" at bounding box center [247, 445] width 37 height 13
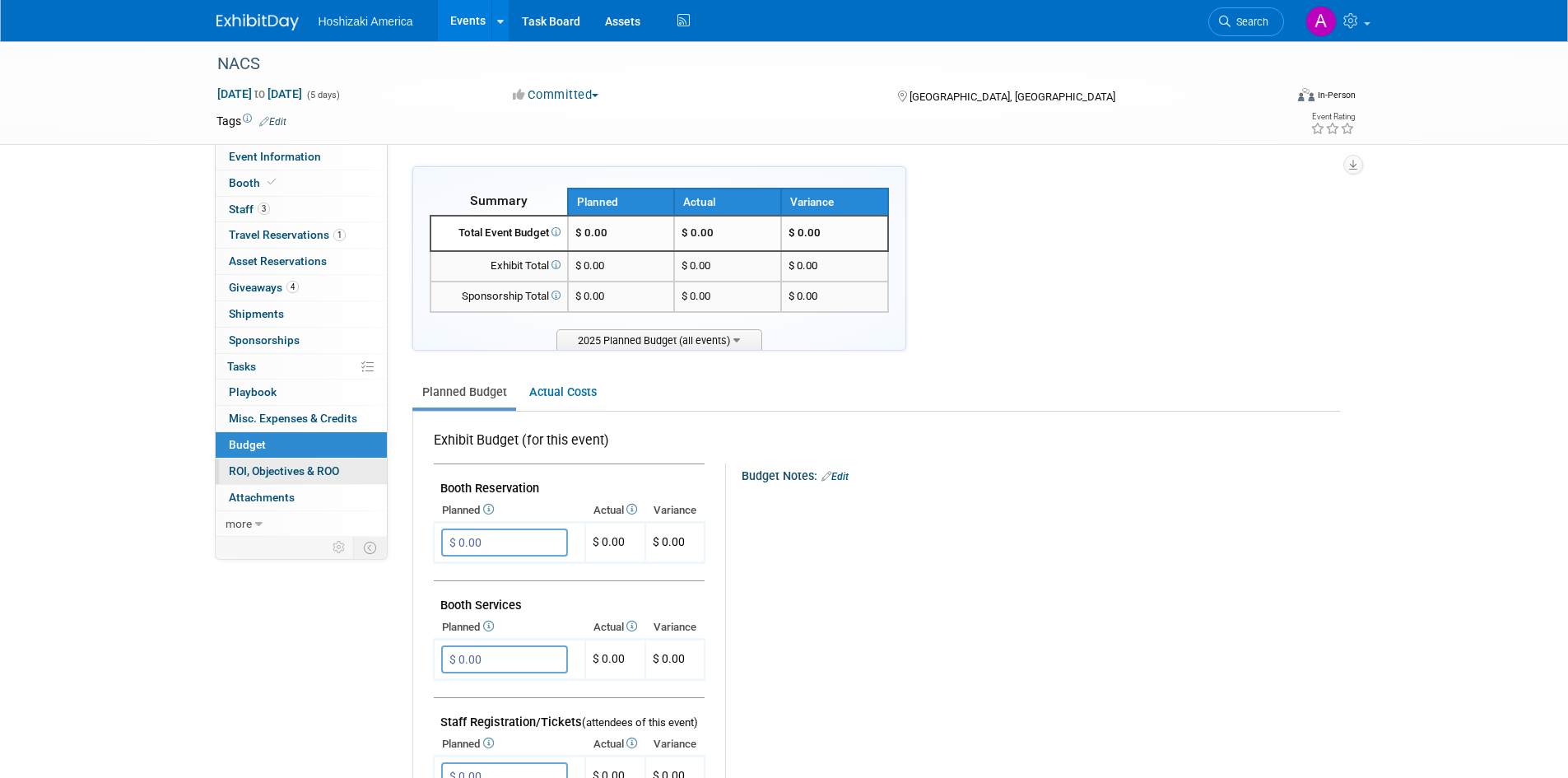
click at [261, 477] on span "ROI, Objectives & ROO 0" at bounding box center [284, 471] width 111 height 13
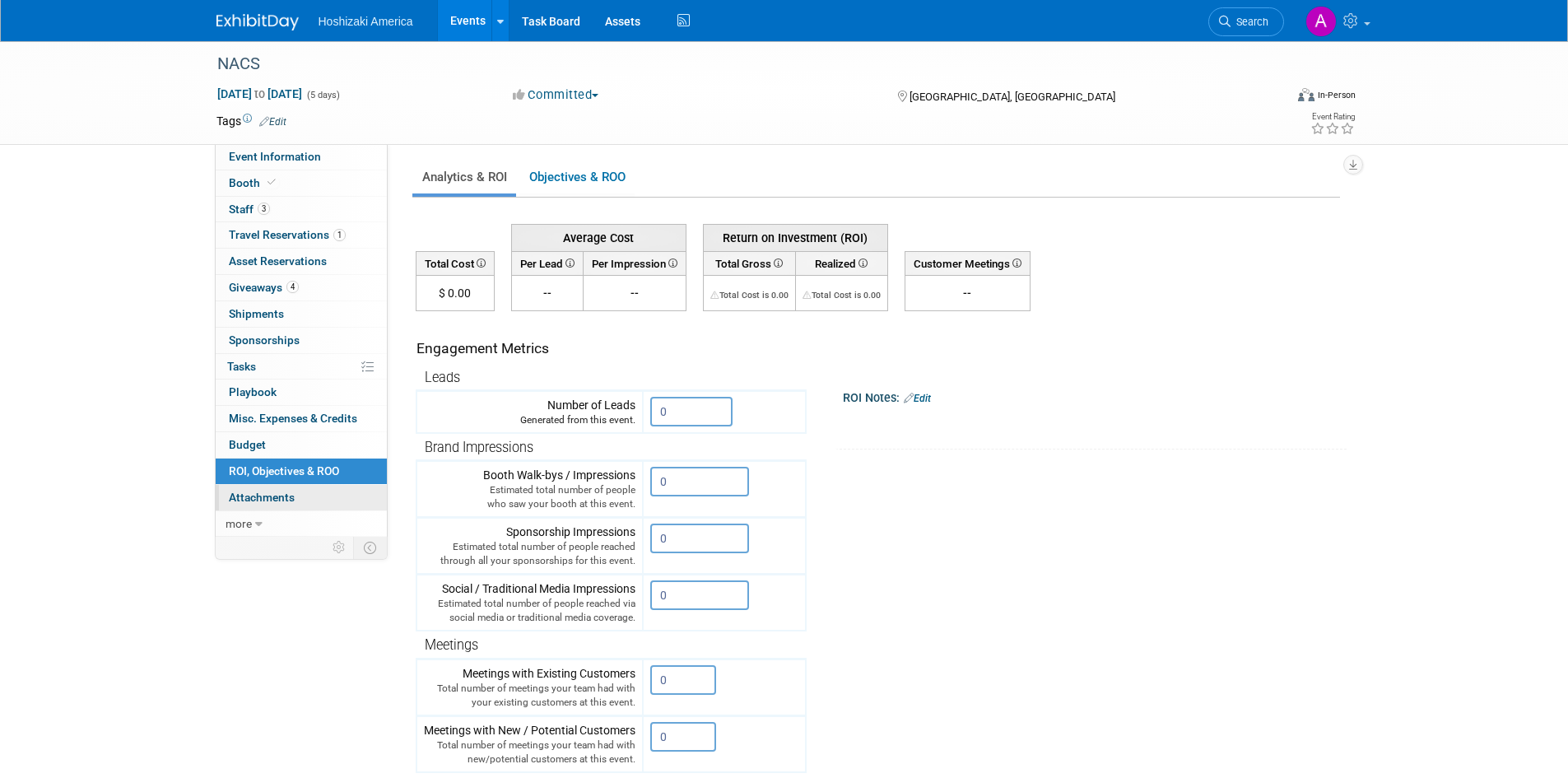
click at [282, 507] on link "0 Attachments 0" at bounding box center [302, 497] width 172 height 26
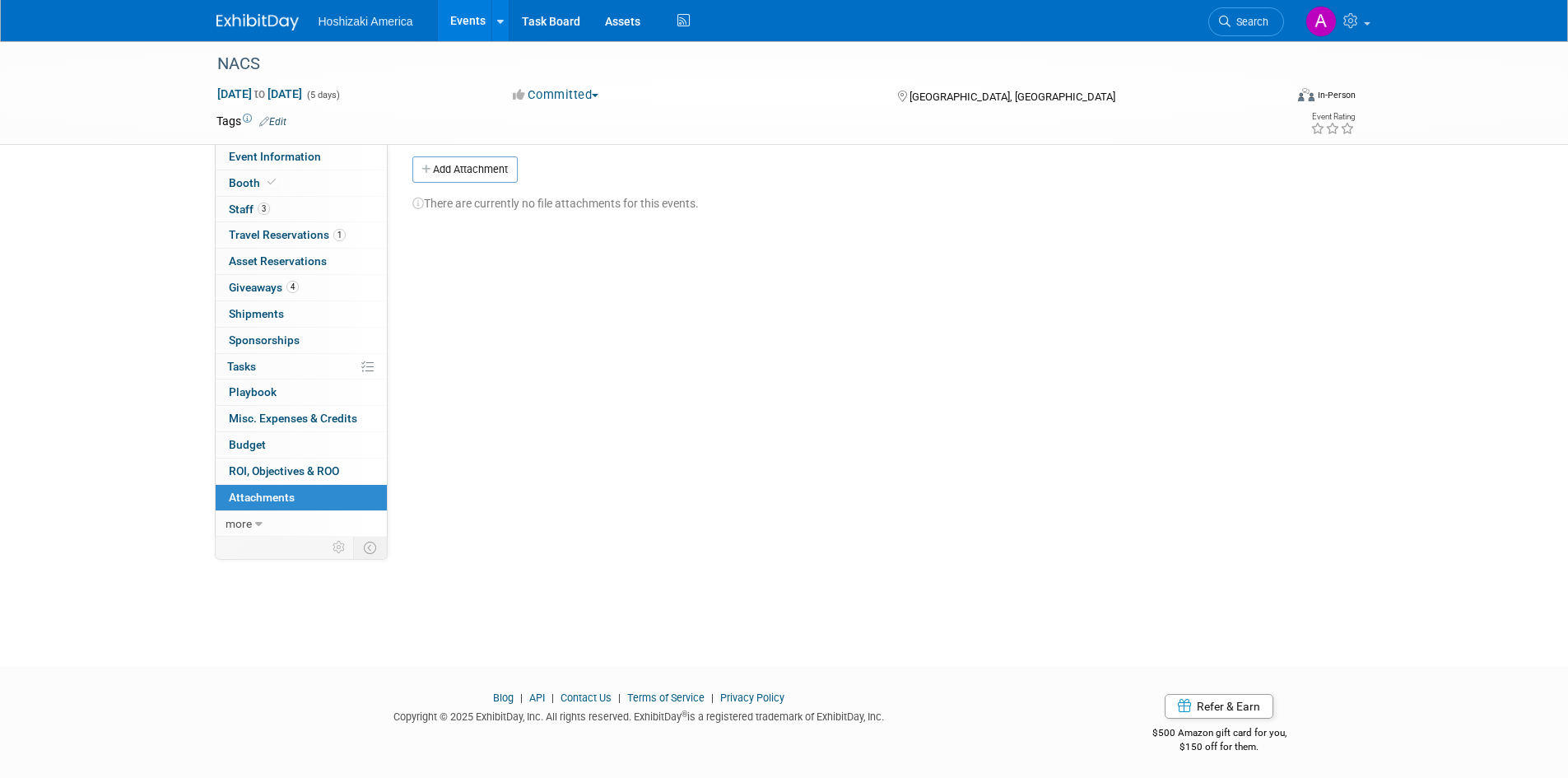
scroll to position [13, 0]
click at [248, 521] on span "more" at bounding box center [238, 523] width 27 height 13
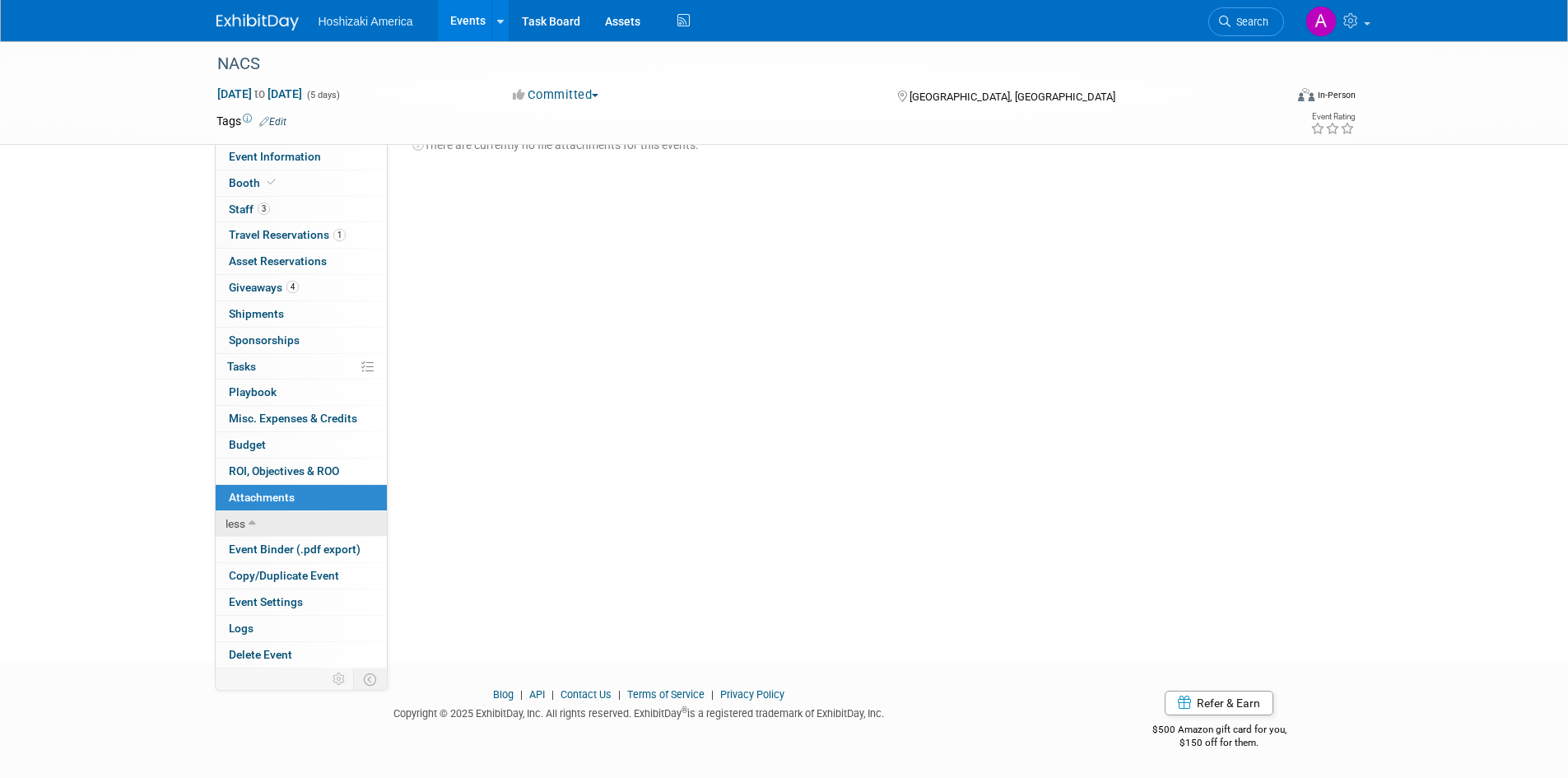
scroll to position [0, 0]
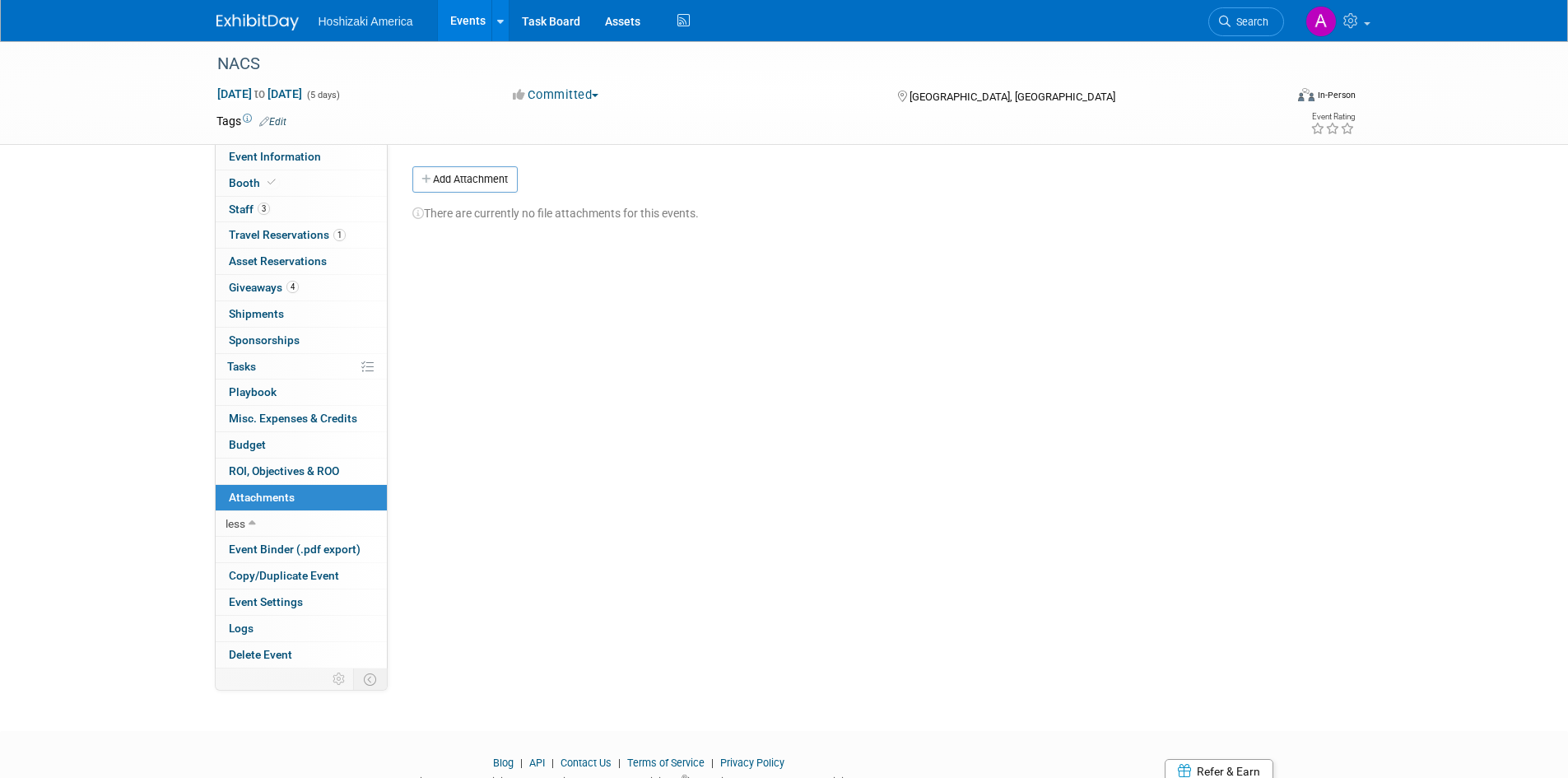
click at [469, 24] on link "Events" at bounding box center [468, 20] width 60 height 42
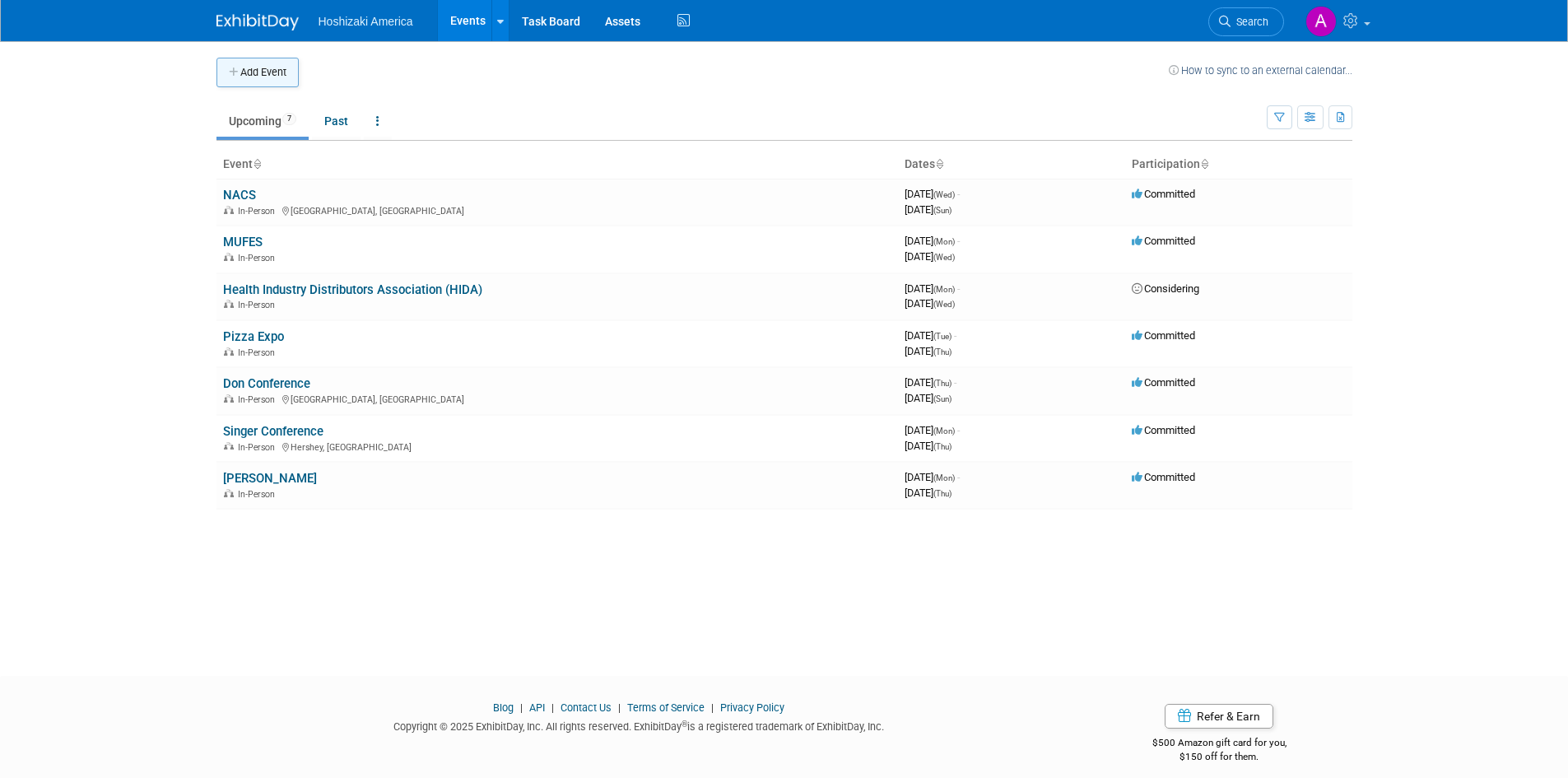
click at [255, 78] on button "Add Event" at bounding box center [257, 72] width 82 height 30
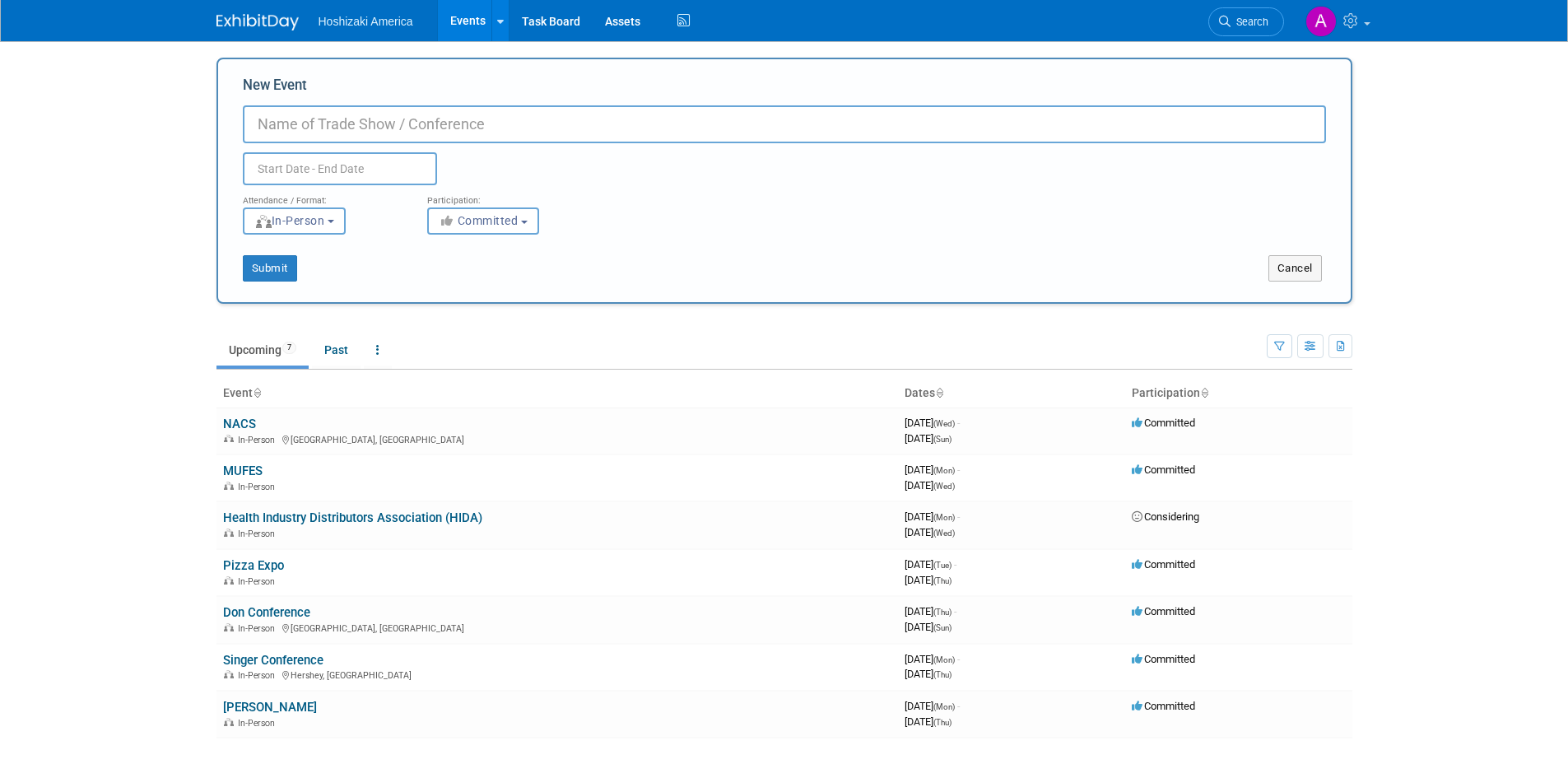
click at [340, 115] on input "New Event" at bounding box center [784, 124] width 1083 height 38
paste input "RFMA Restaurant Facility Management Assoc."
type input "RFMA Restaurant Facility Management Assoc."
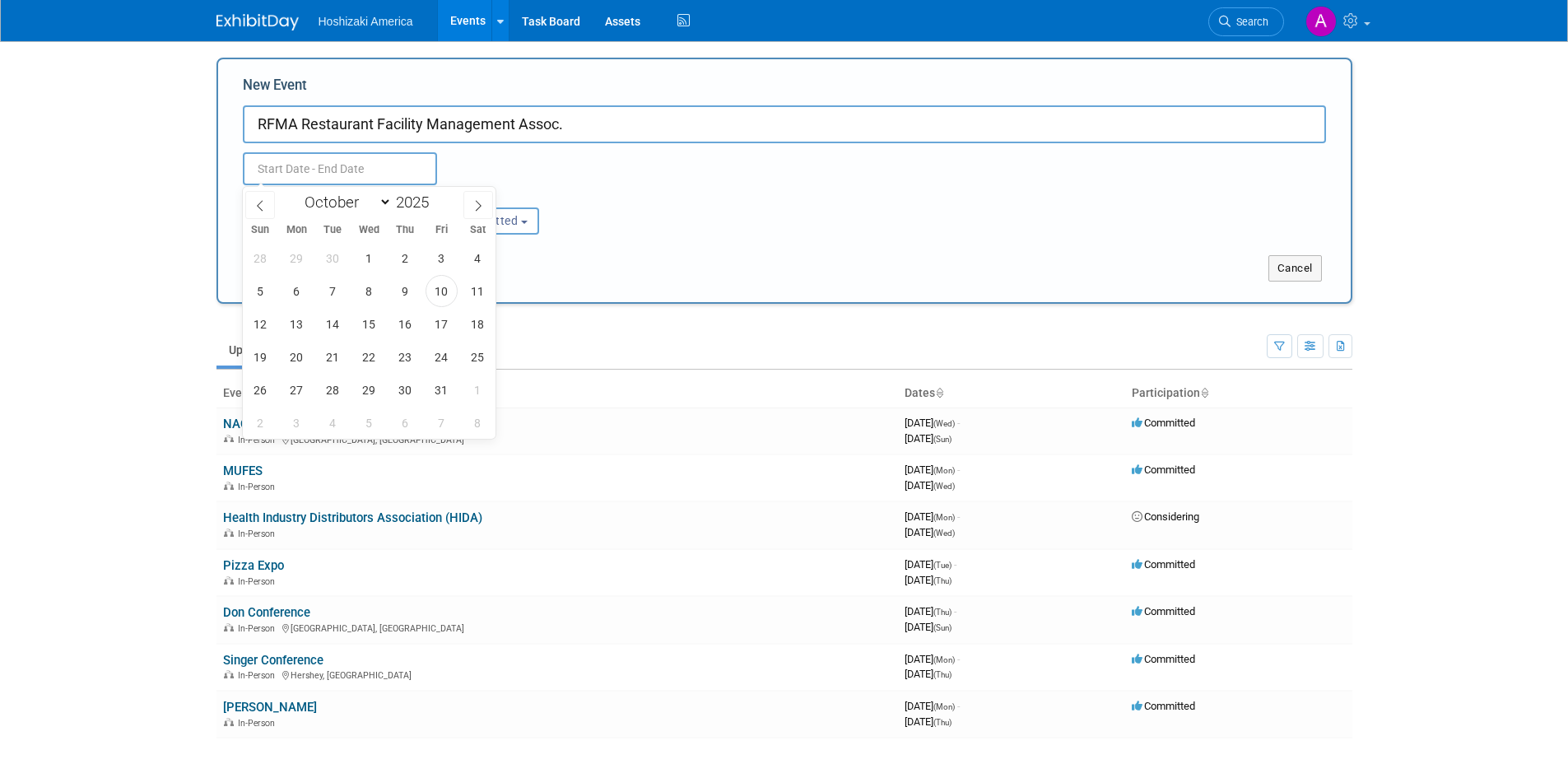
click at [312, 164] on input "text" at bounding box center [340, 169] width 195 height 33
click at [479, 203] on icon at bounding box center [478, 206] width 11 height 11
select select "11"
click at [479, 204] on icon at bounding box center [478, 206] width 11 height 11
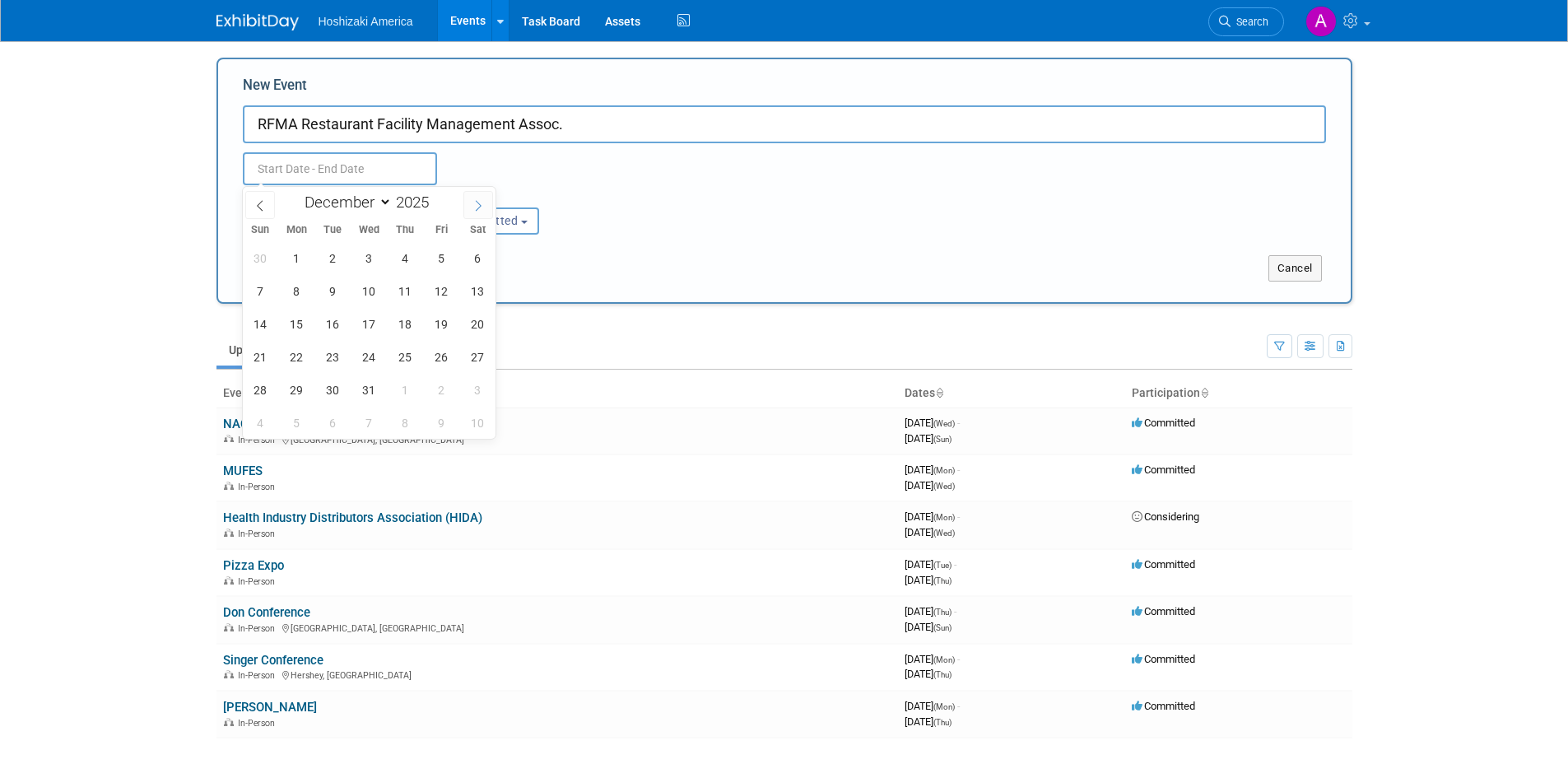
type input "2026"
click at [479, 204] on icon at bounding box center [478, 206] width 11 height 11
select select "1"
click at [321, 196] on select "January February March April May June July August September October November De…" at bounding box center [344, 202] width 95 height 20
click at [297, 192] on select "January February March April May June July August September October November De…" at bounding box center [344, 202] width 95 height 20
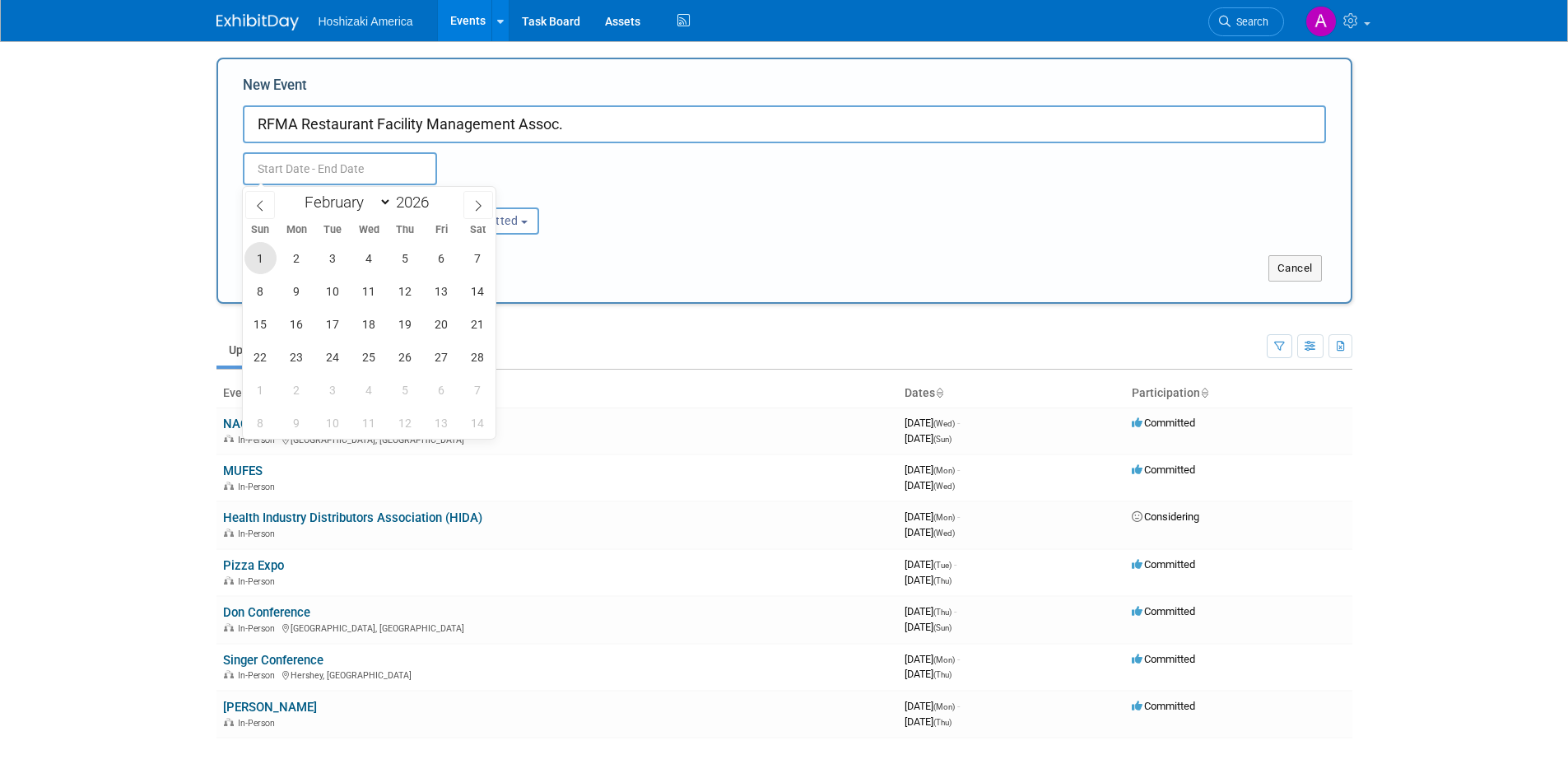
click at [261, 261] on span "1" at bounding box center [260, 257] width 32 height 32
type input "Feb 1, 2026 to Feb 1, 2026"
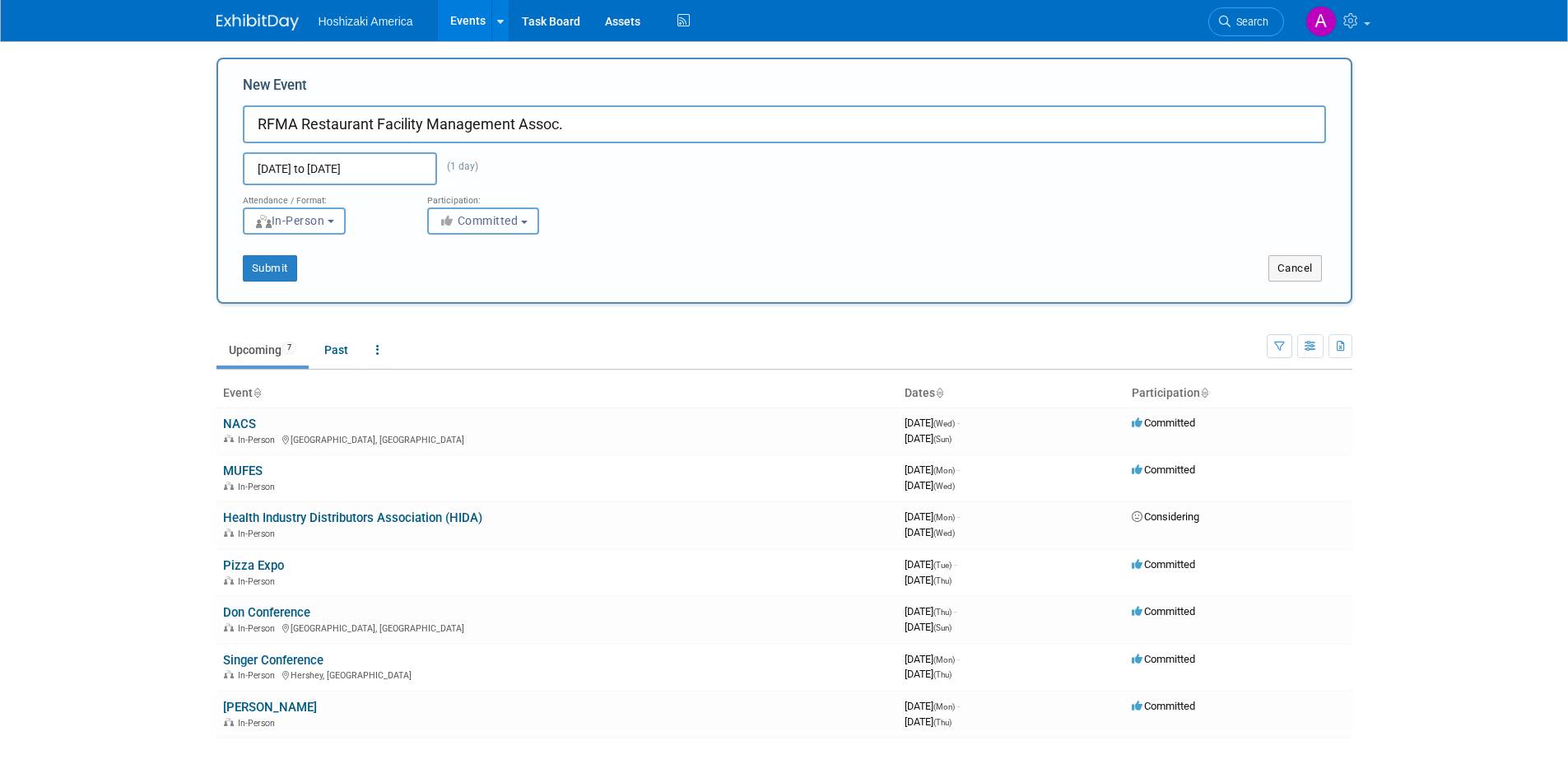
click at [452, 218] on icon "button" at bounding box center [448, 221] width 19 height 11
click at [276, 269] on button "Submit" at bounding box center [269, 269] width 54 height 27
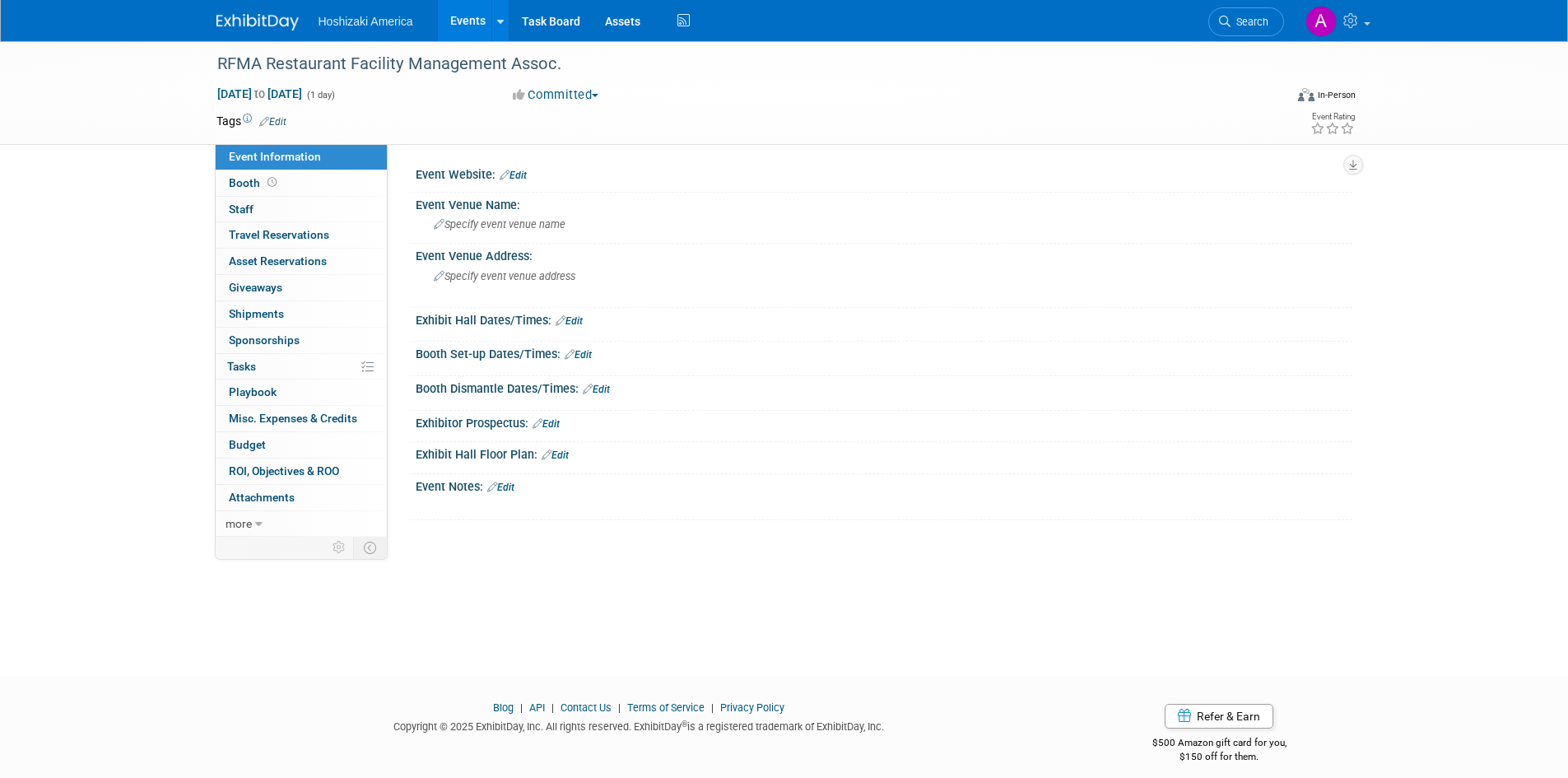
click at [469, 20] on link "Events" at bounding box center [468, 20] width 60 height 42
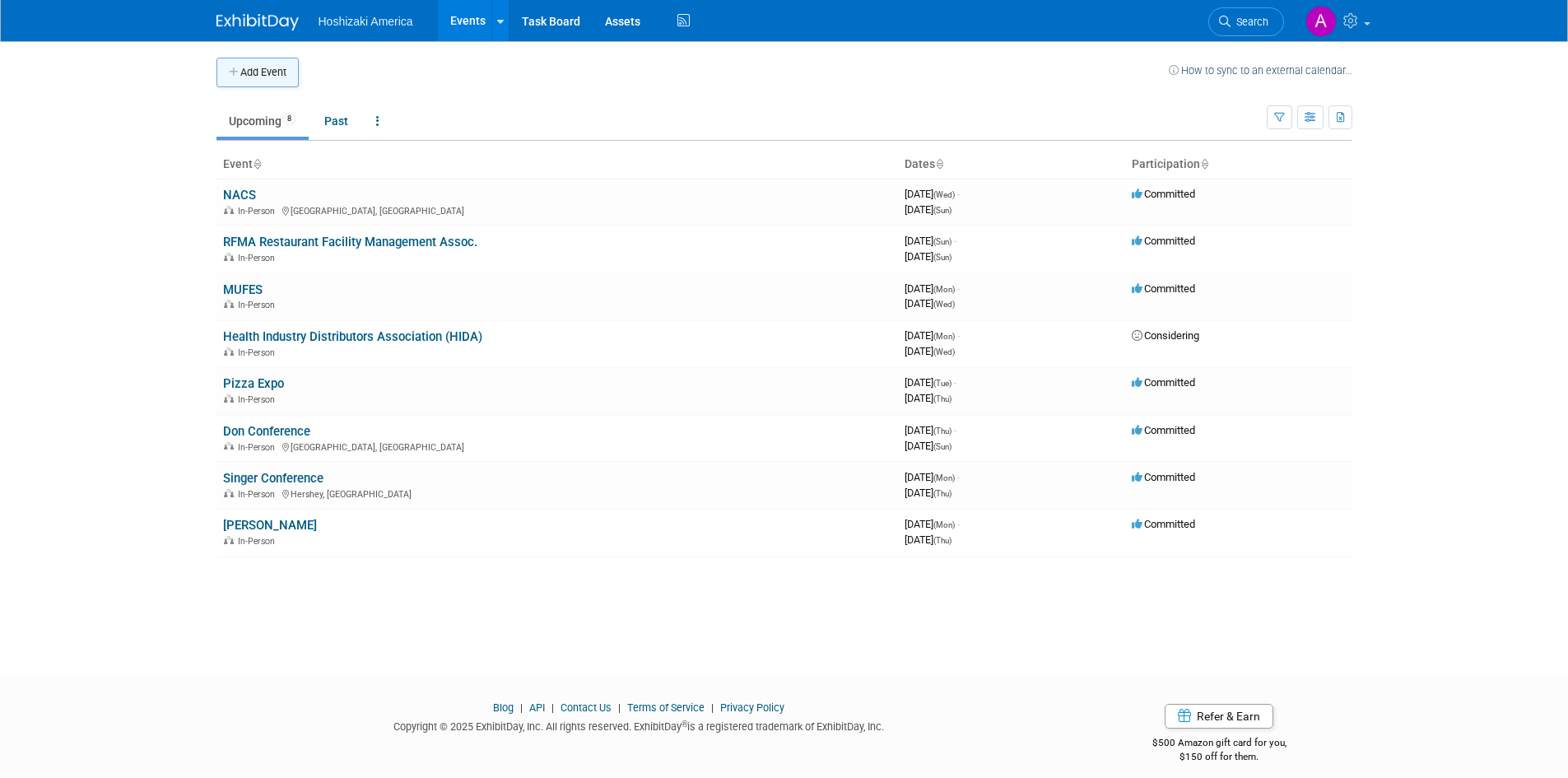
click at [259, 64] on button "Add Event" at bounding box center [257, 72] width 82 height 30
select select "9"
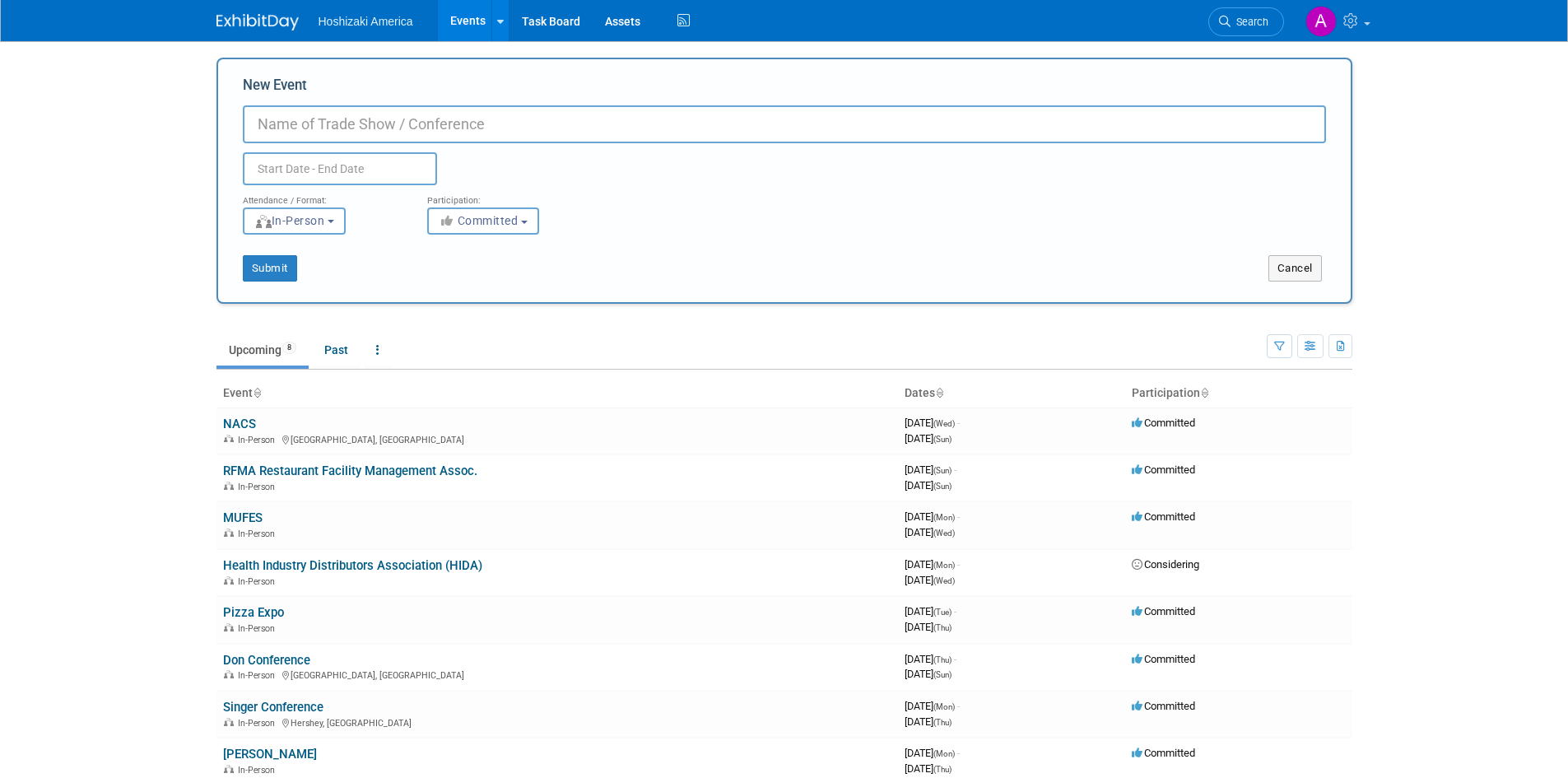
paste input "FCSI FEED"
type input "FCSI FEED"
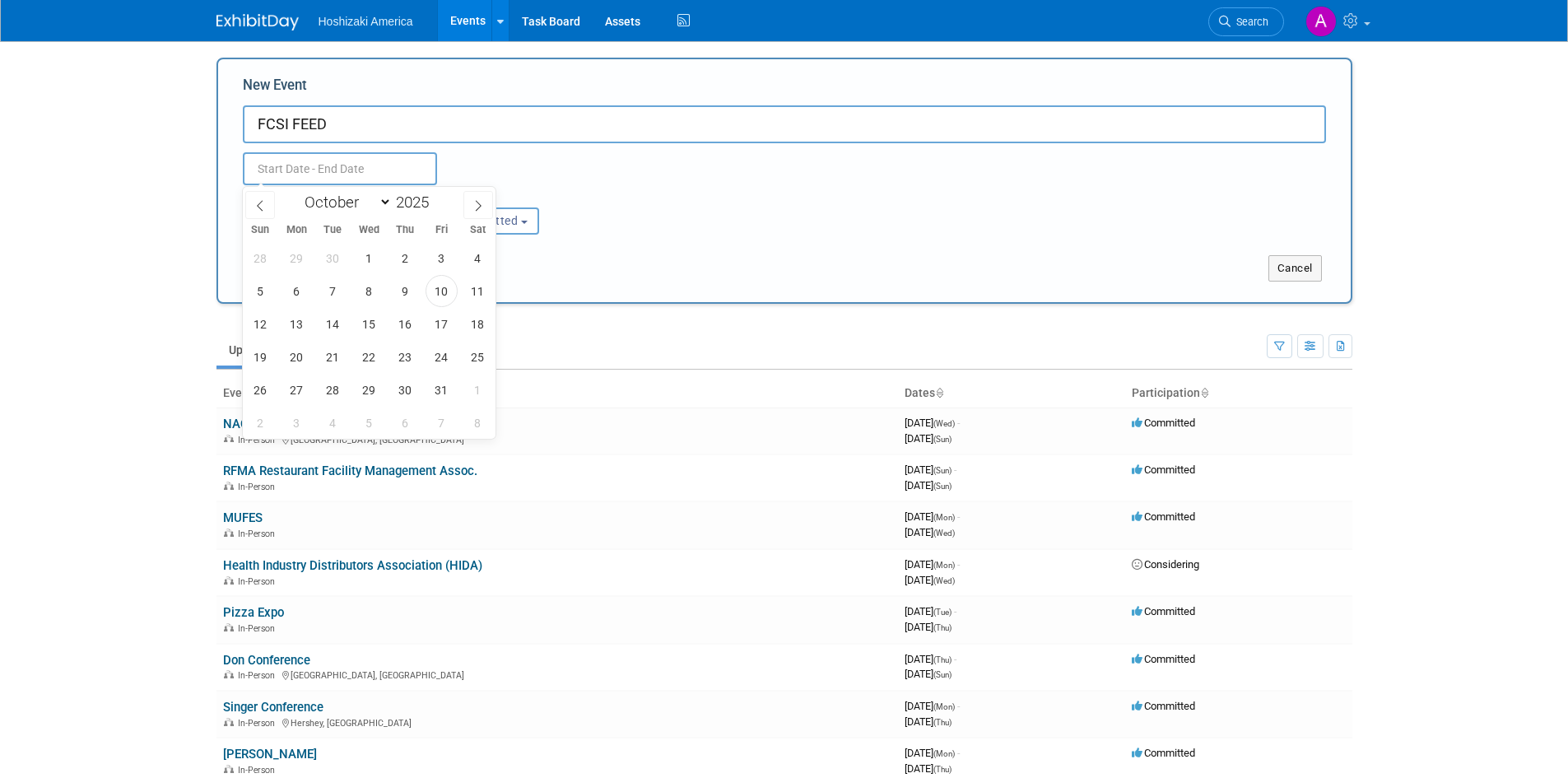
click at [363, 169] on input "text" at bounding box center [340, 169] width 195 height 33
click at [362, 196] on select "January February March April May June July August September October November De…" at bounding box center [344, 202] width 95 height 20
select select "1"
click at [297, 192] on select "January February March April May June July August September October November De…" at bounding box center [344, 202] width 95 height 20
click at [437, 209] on span at bounding box center [436, 207] width 11 height 10
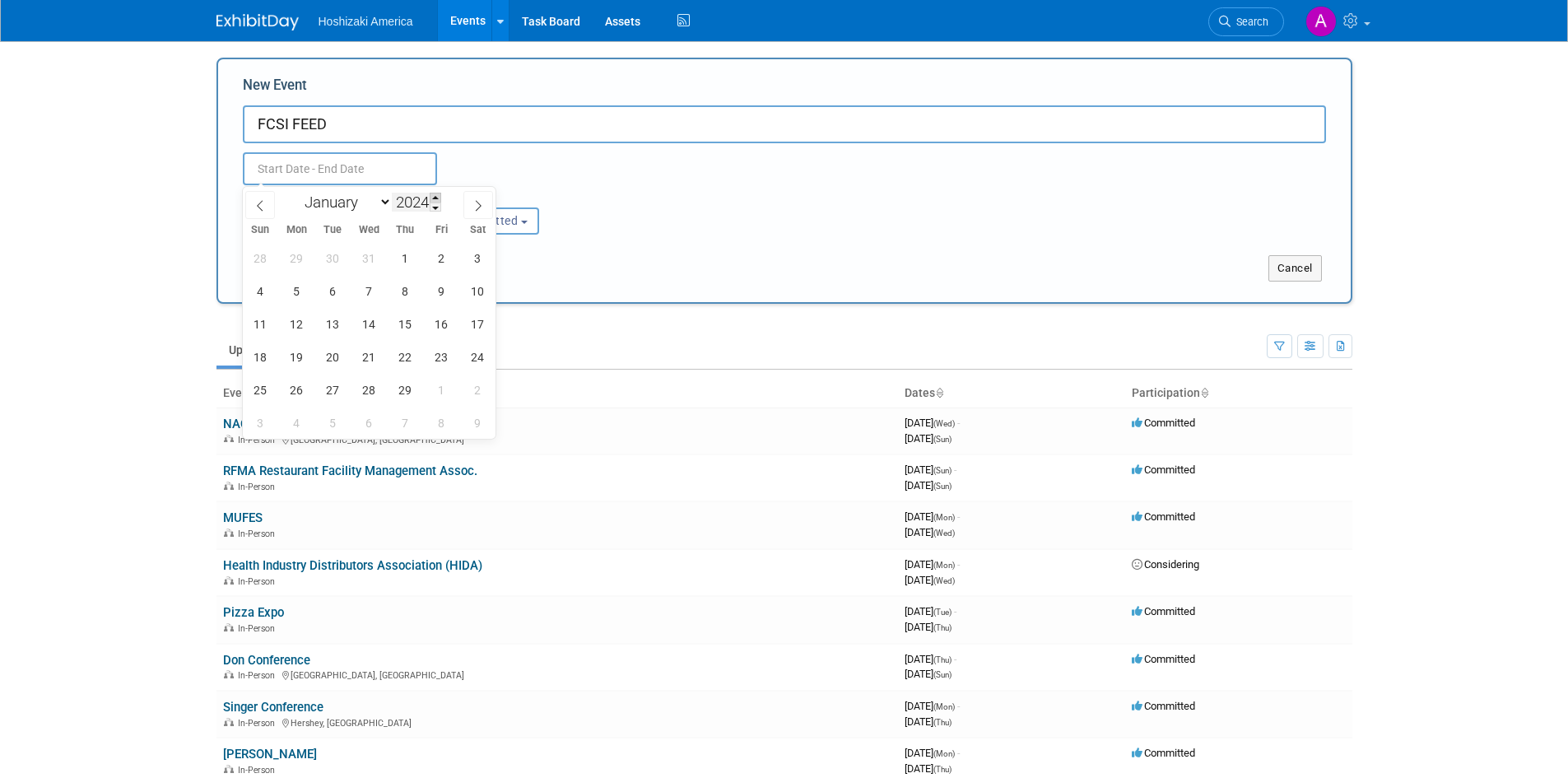
click at [437, 197] on span at bounding box center [436, 197] width 11 height 10
type input "2026"
click at [268, 318] on span "15" at bounding box center [260, 324] width 32 height 32
click at [376, 323] on span "18" at bounding box center [369, 324] width 32 height 32
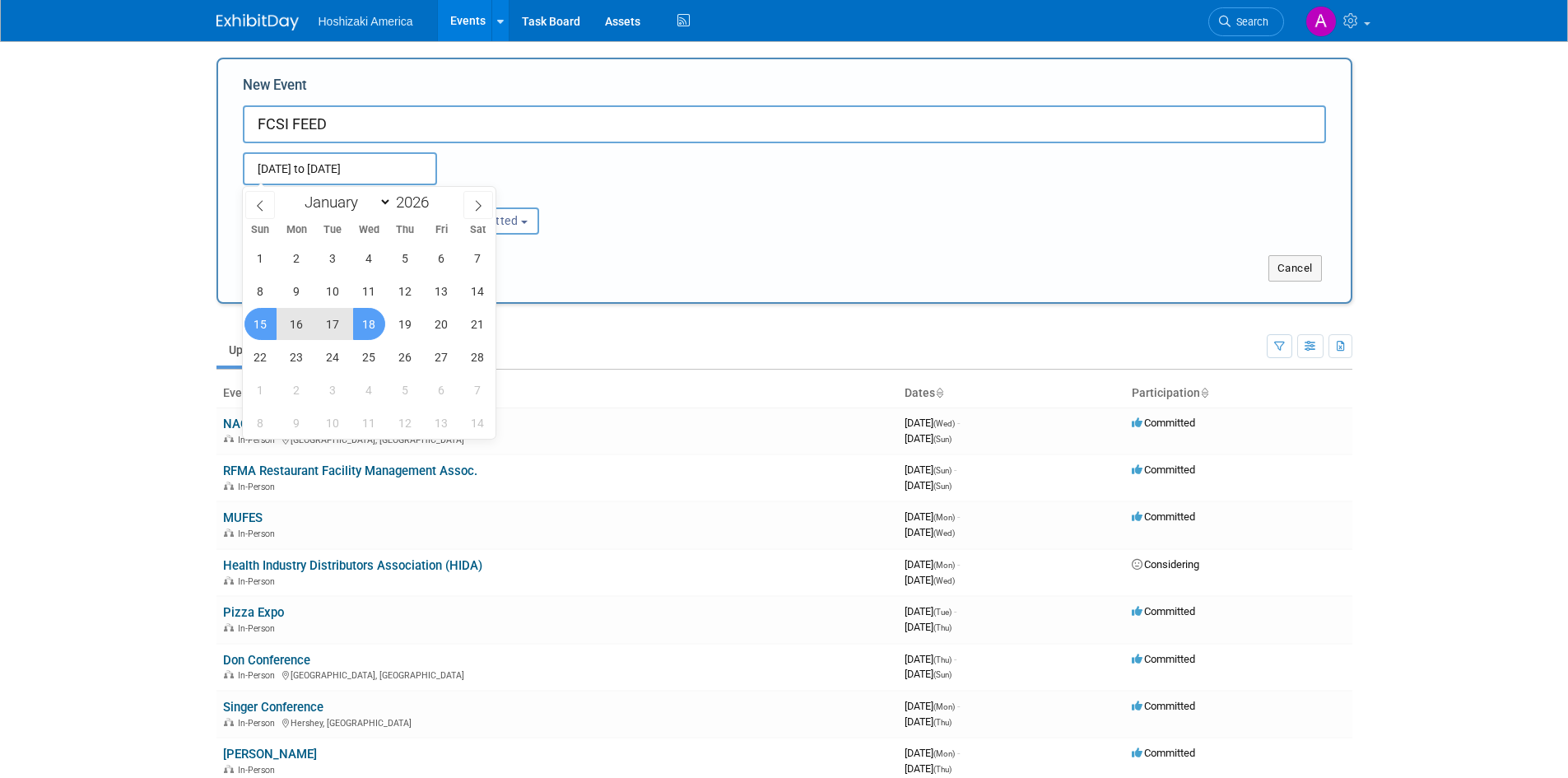
type input "Feb 15, 2026 to Feb 18, 2026"
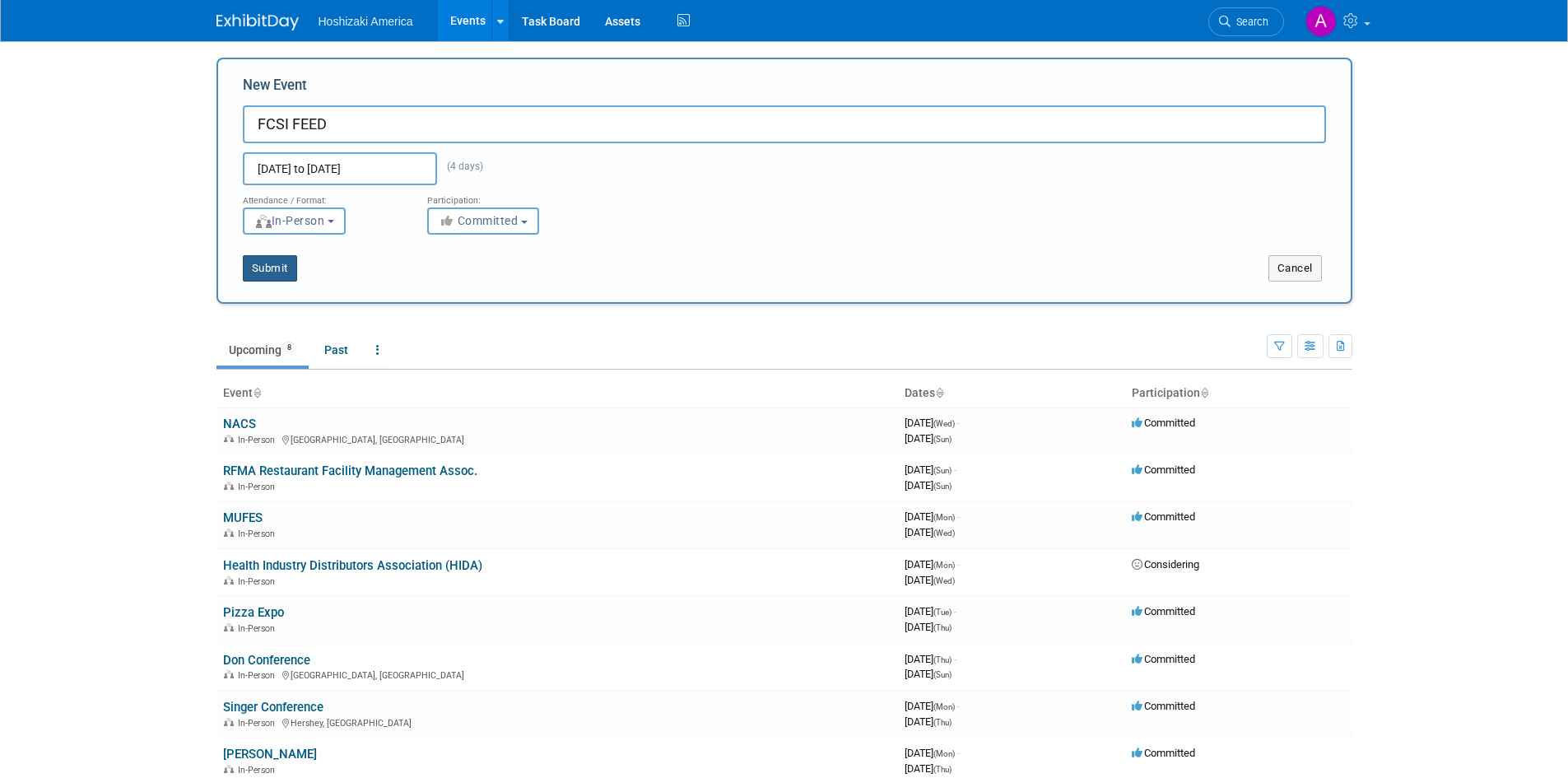
click at [263, 269] on button "Submit" at bounding box center [269, 269] width 54 height 27
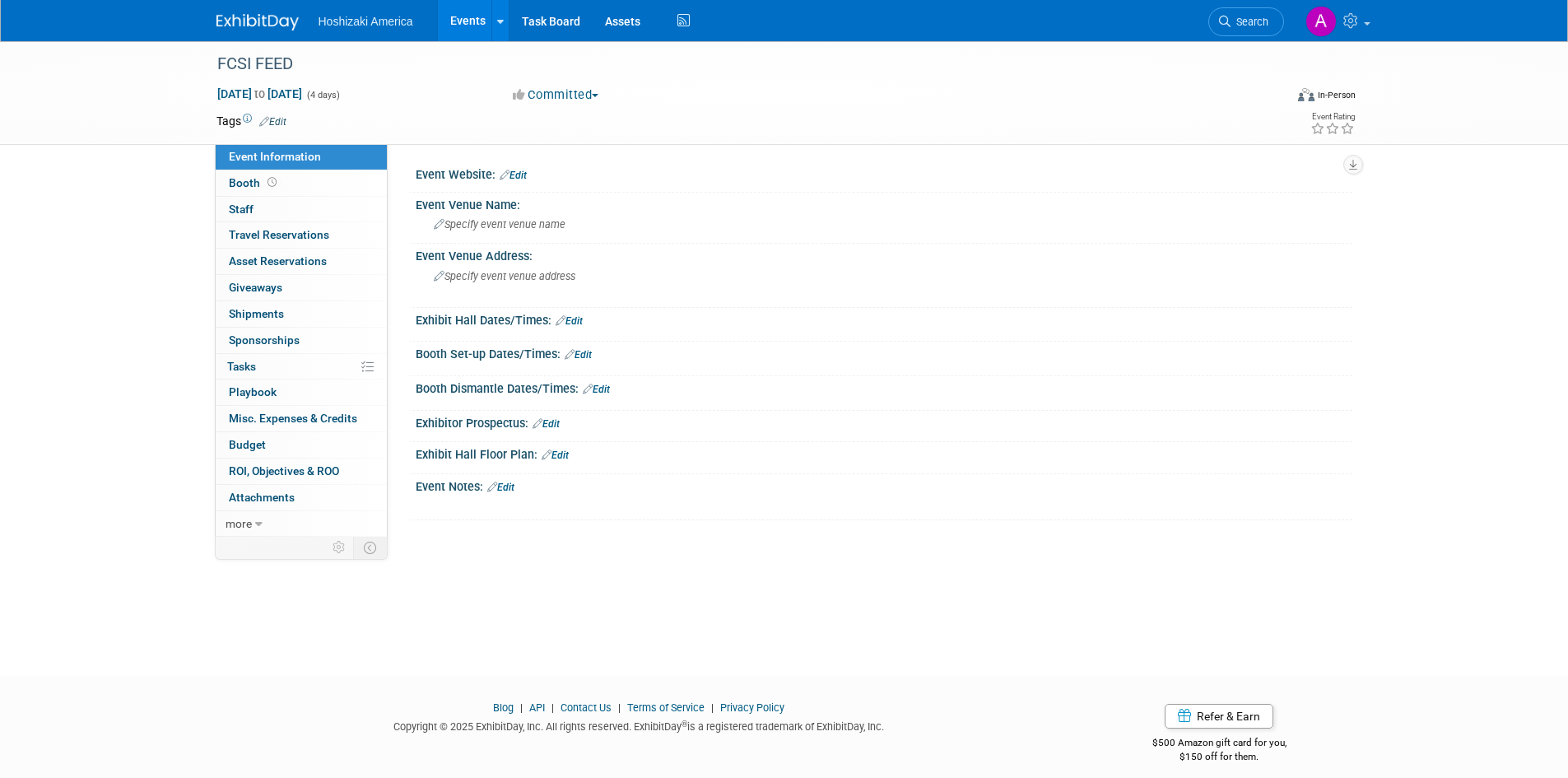
click at [463, 25] on link "Events" at bounding box center [468, 20] width 60 height 42
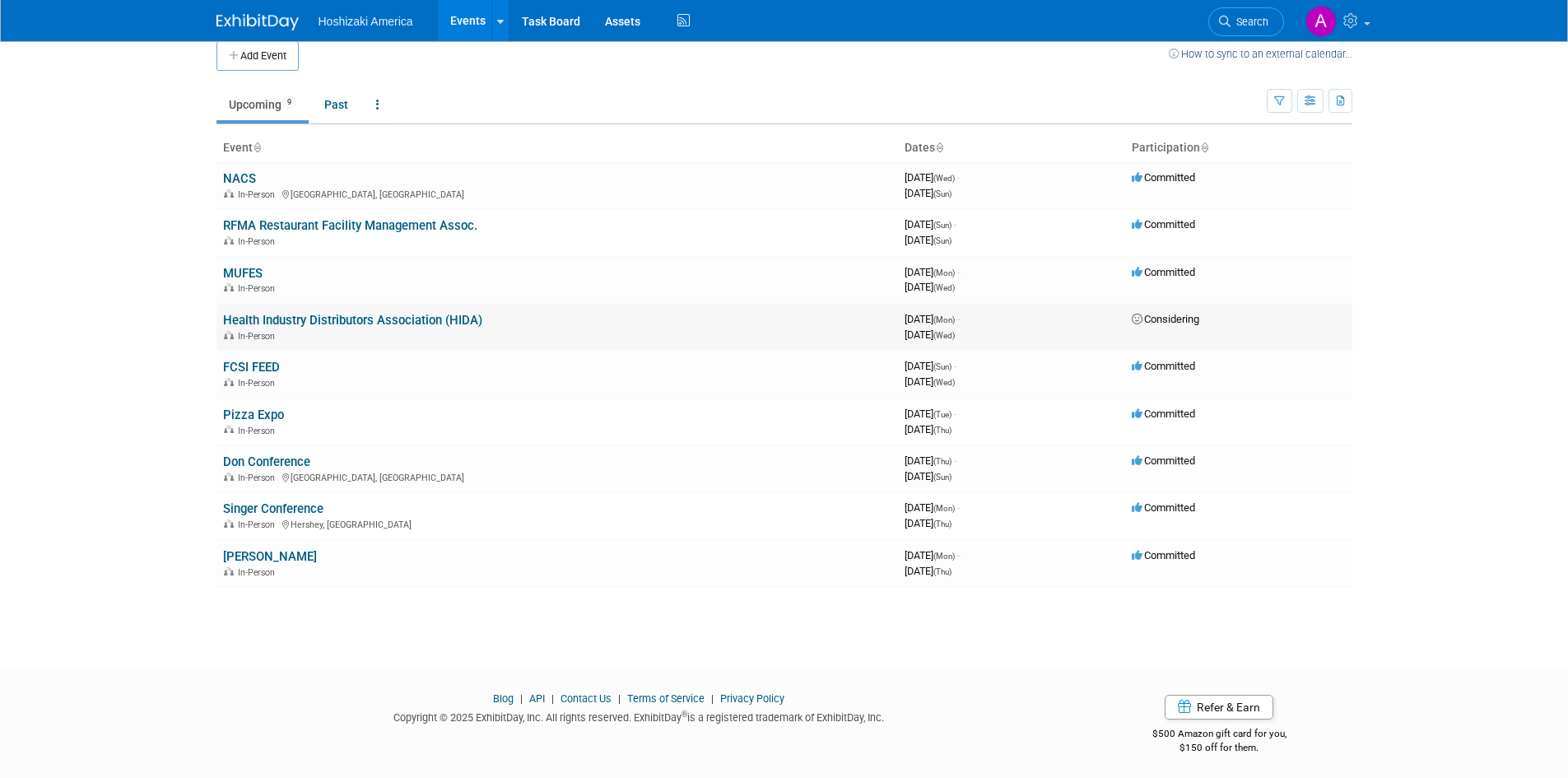
scroll to position [20, 0]
